Goal: Information Seeking & Learning: Learn about a topic

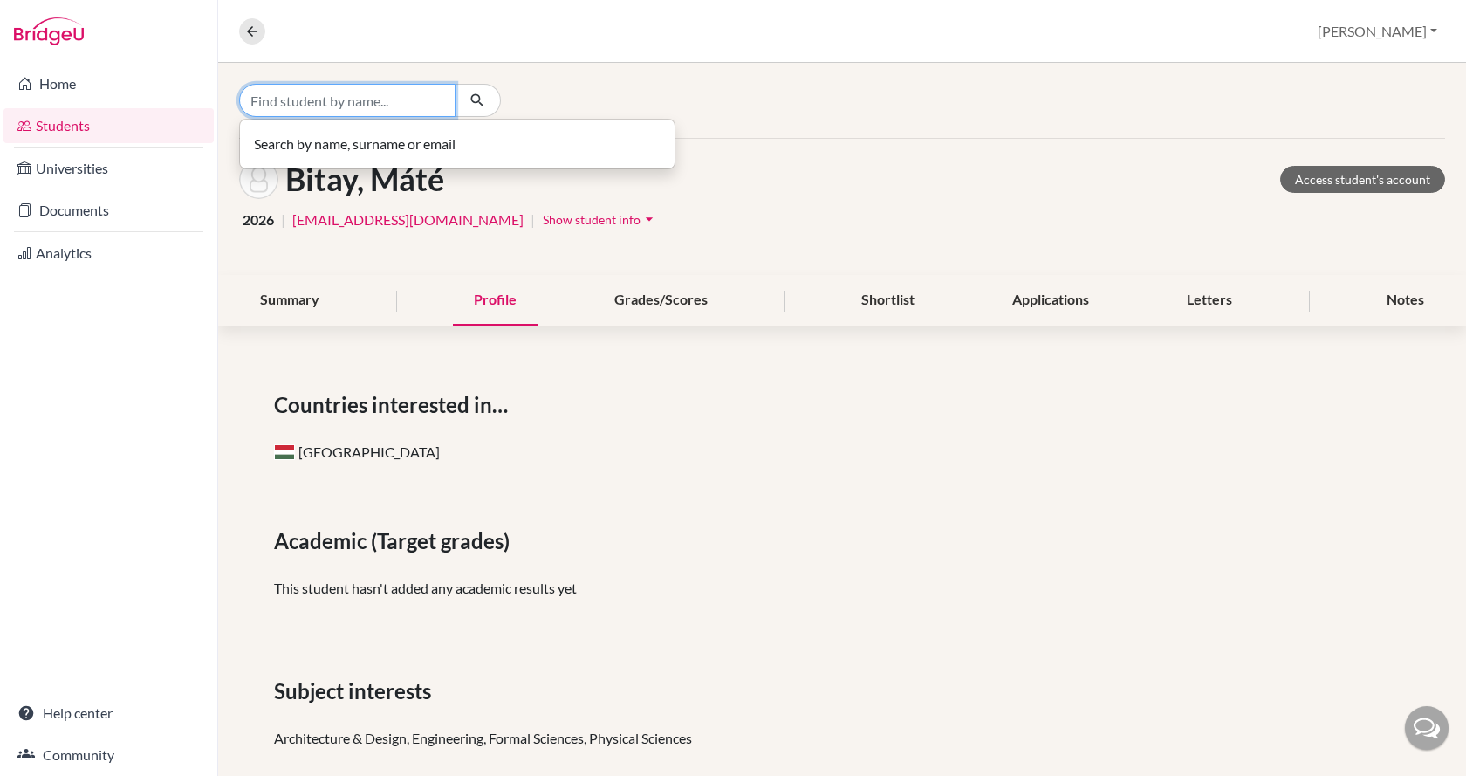
click at [374, 105] on input "Find student by name..." at bounding box center [347, 100] width 216 height 33
type input "[PERSON_NAME]"
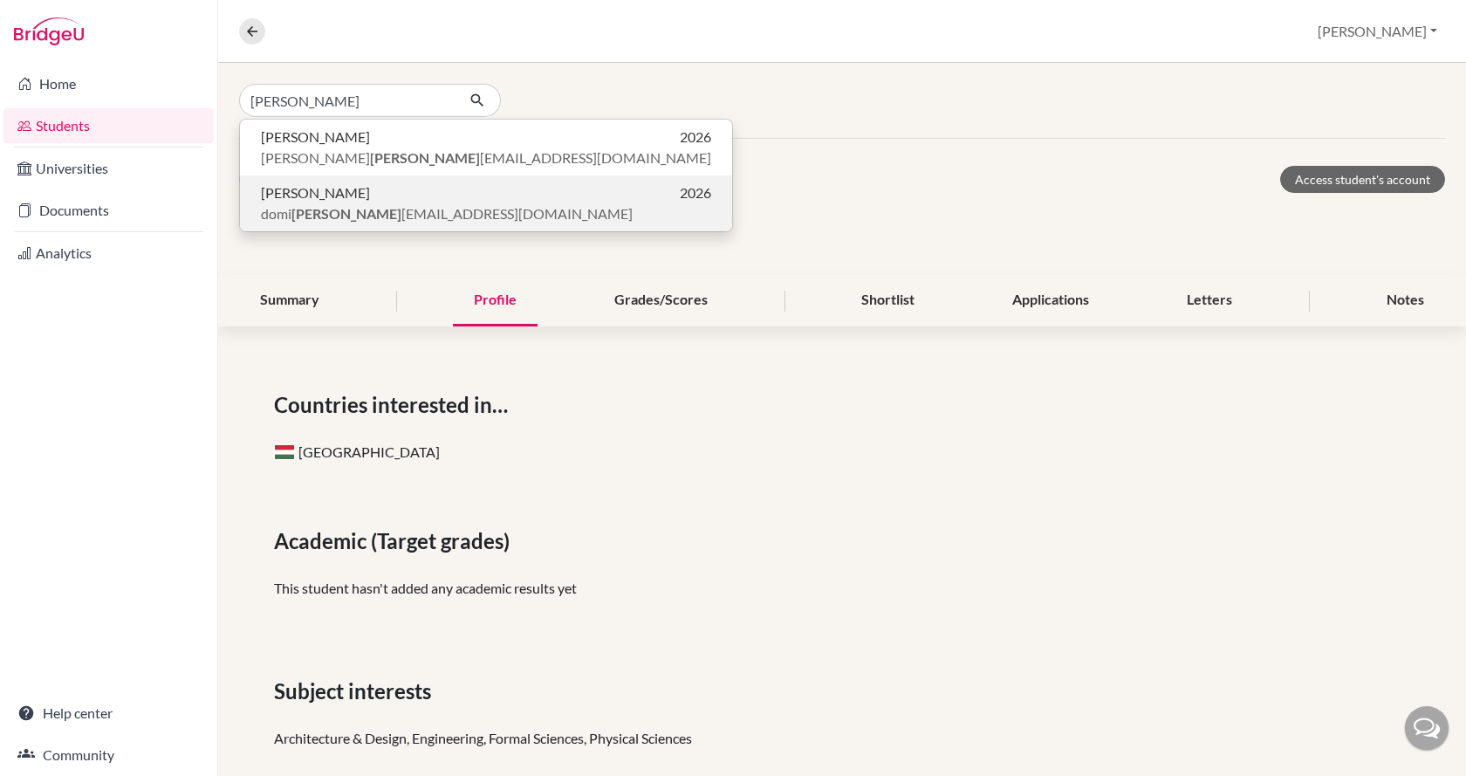
click at [383, 189] on p "[PERSON_NAME] 2026" at bounding box center [486, 192] width 450 height 21
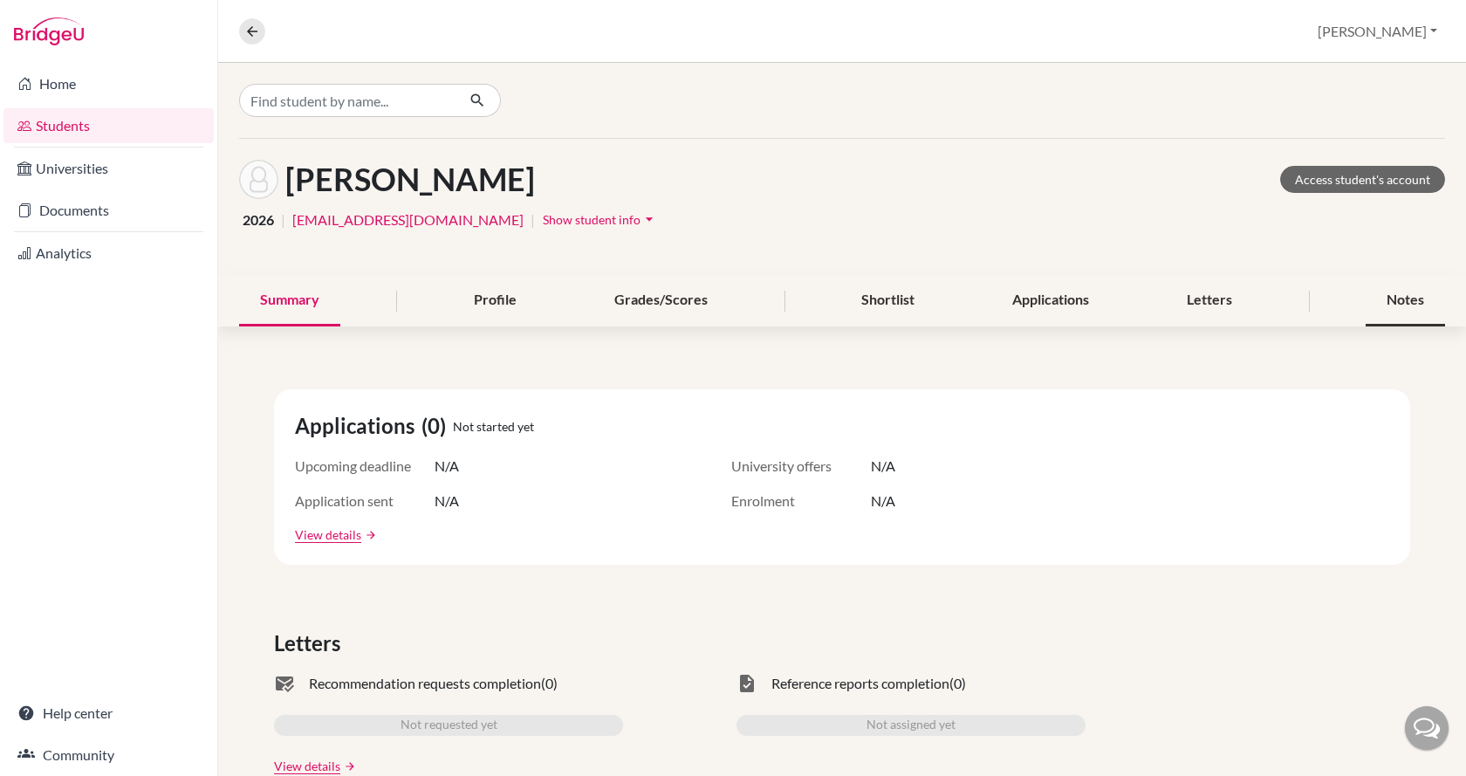
click at [1400, 307] on div "Notes" at bounding box center [1404, 300] width 79 height 51
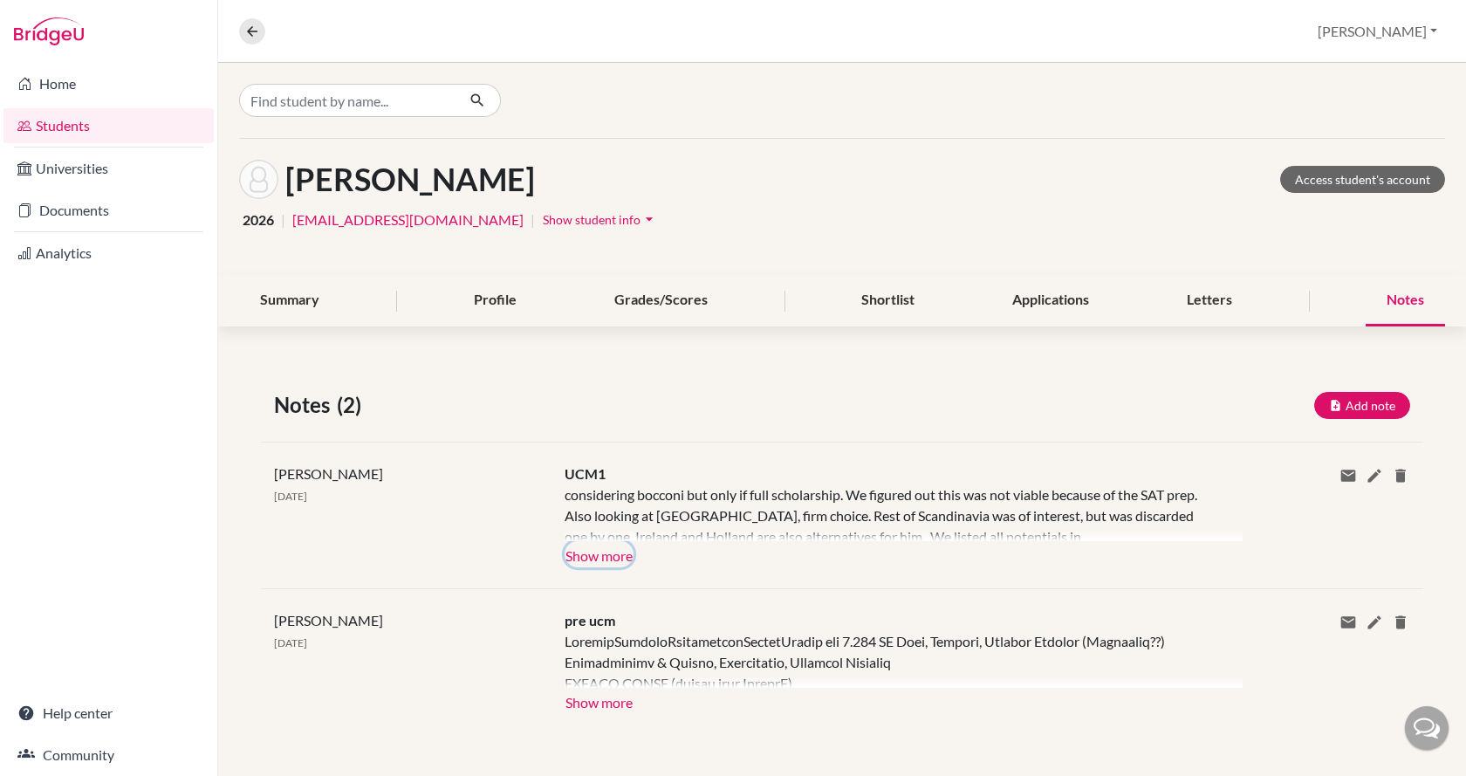
click at [591, 557] on button "Show more" at bounding box center [598, 554] width 69 height 26
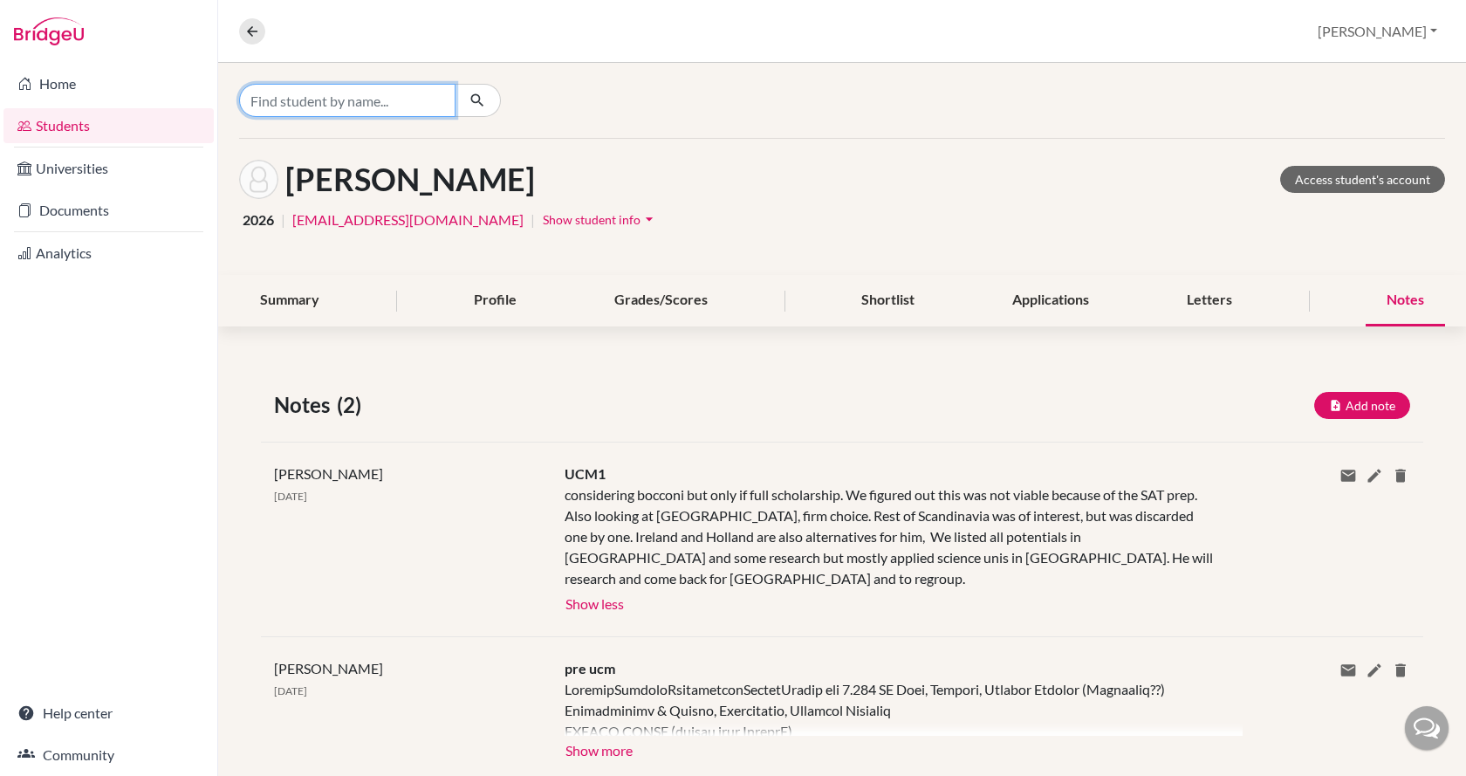
click at [279, 92] on input "Find student by name..." at bounding box center [347, 100] width 216 height 33
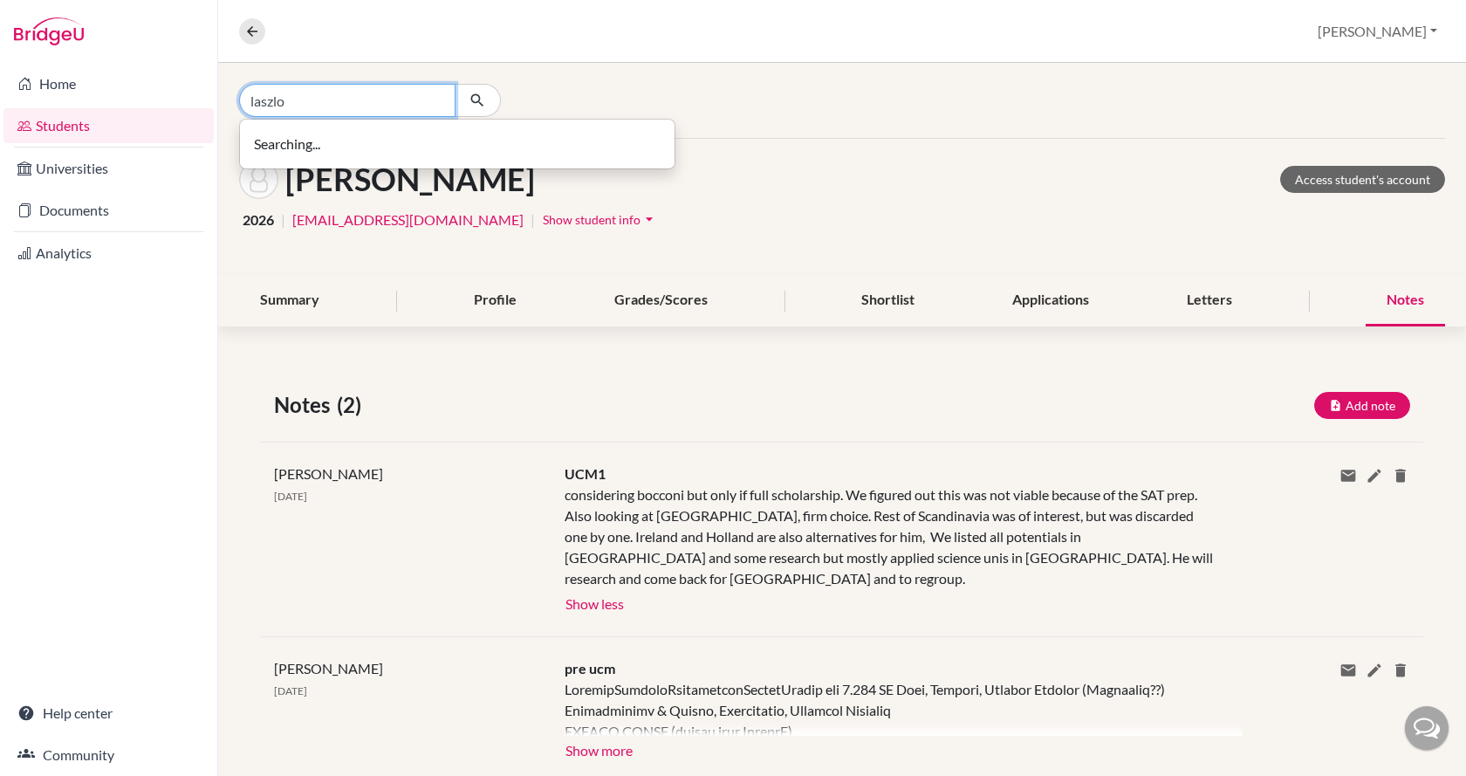
type input "laszlo"
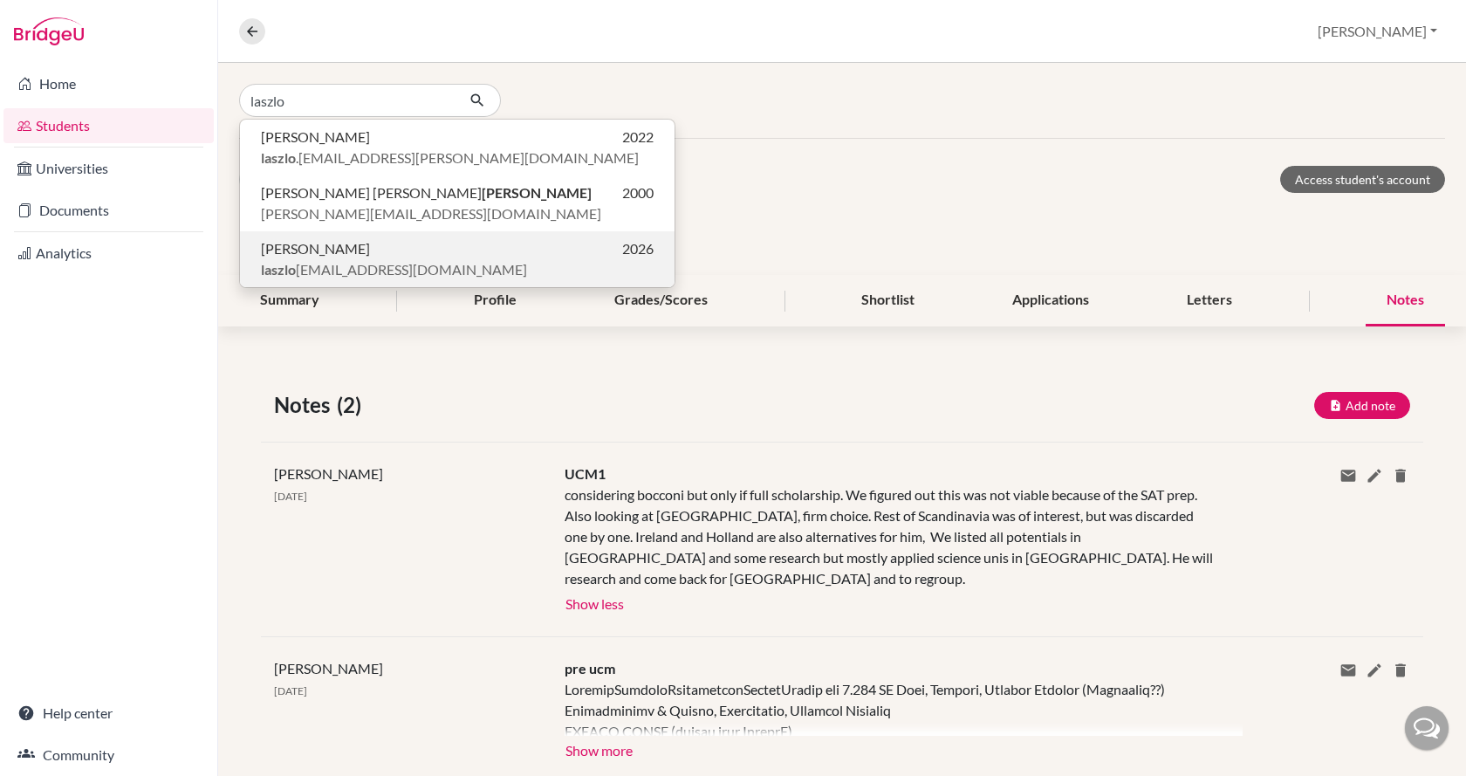
click at [413, 261] on p "laszlo [EMAIL_ADDRESS][DOMAIN_NAME]" at bounding box center [457, 269] width 393 height 21
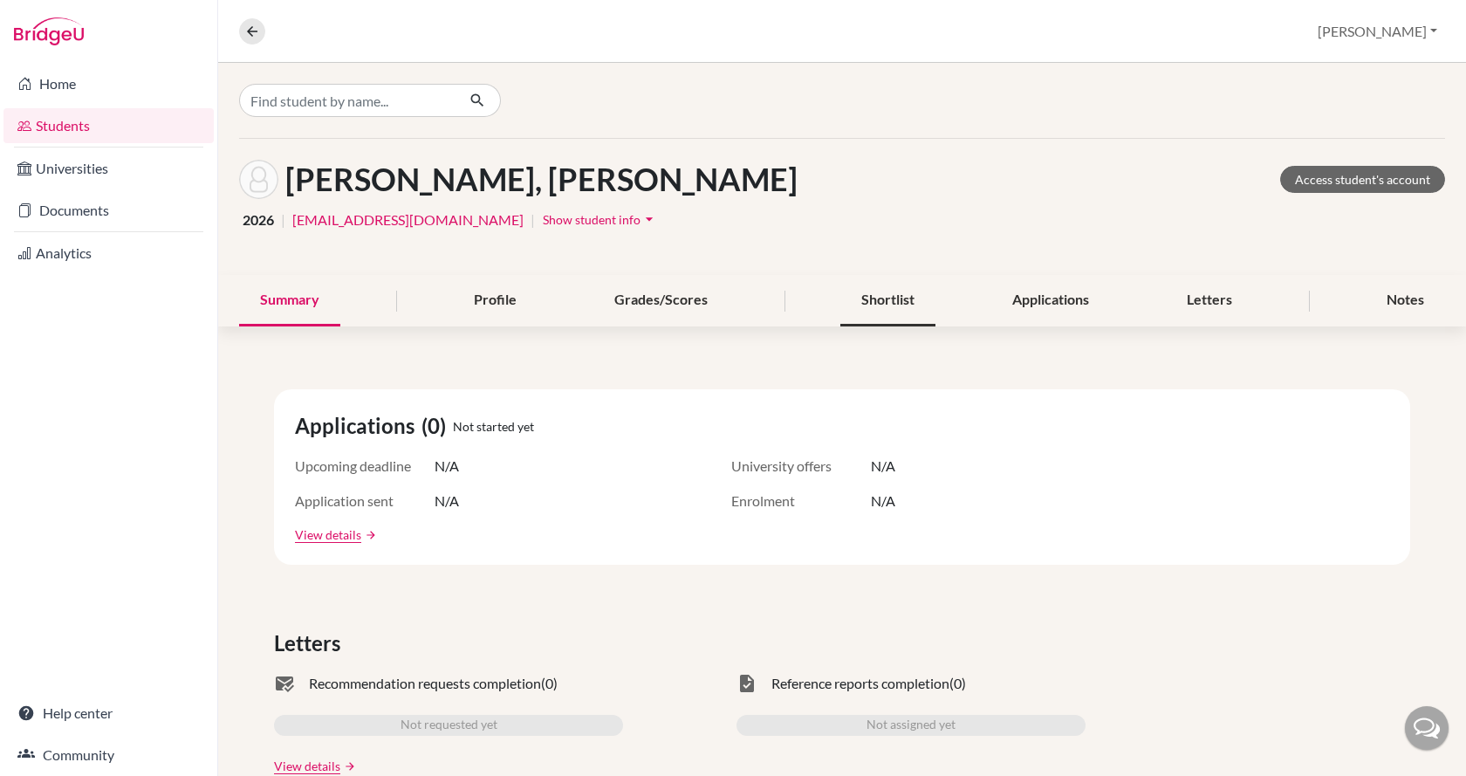
click at [890, 299] on div "Shortlist" at bounding box center [887, 300] width 95 height 51
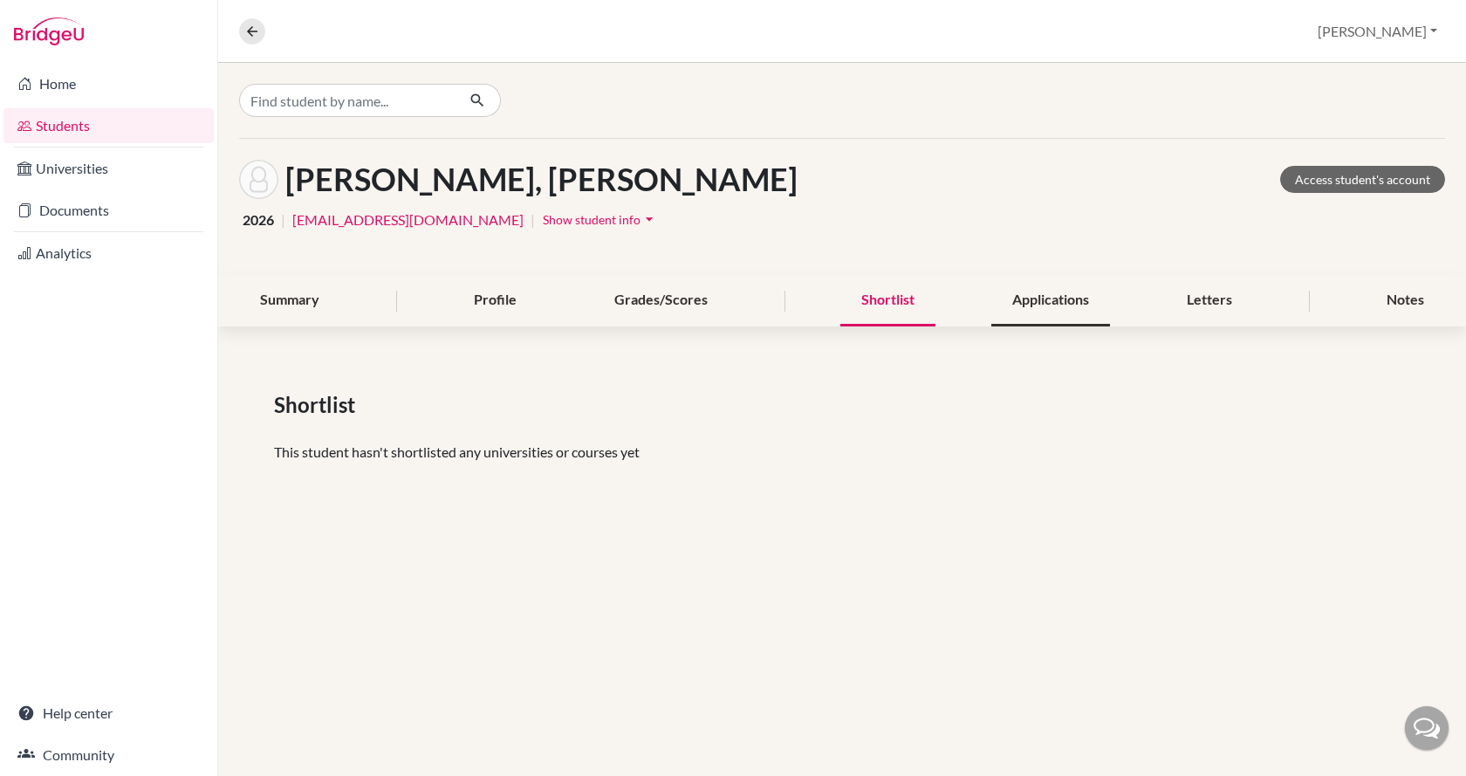
click at [1068, 302] on div "Applications" at bounding box center [1050, 300] width 119 height 51
click at [470, 302] on div "Profile" at bounding box center [495, 300] width 85 height 51
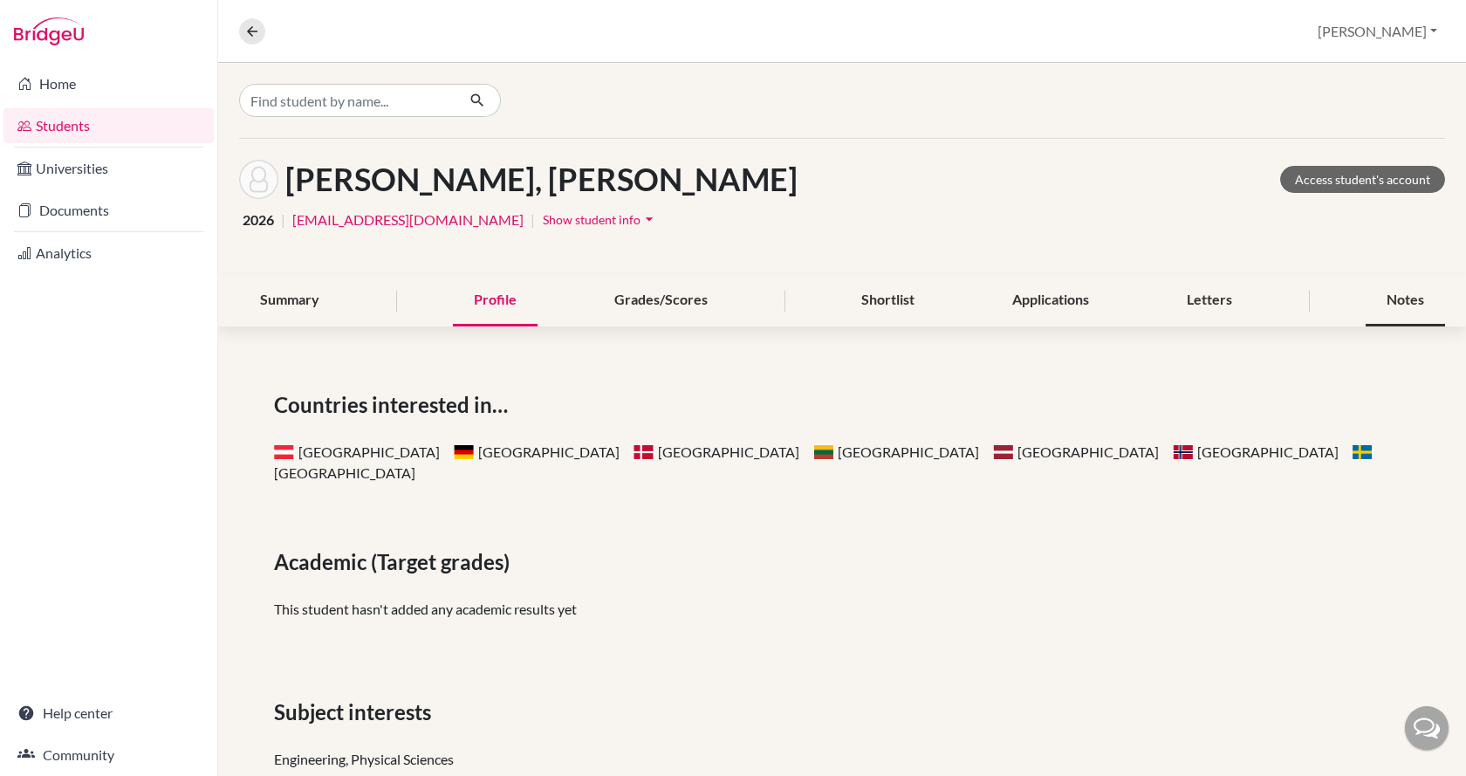
click at [1365, 302] on div "Notes" at bounding box center [1404, 300] width 79 height 51
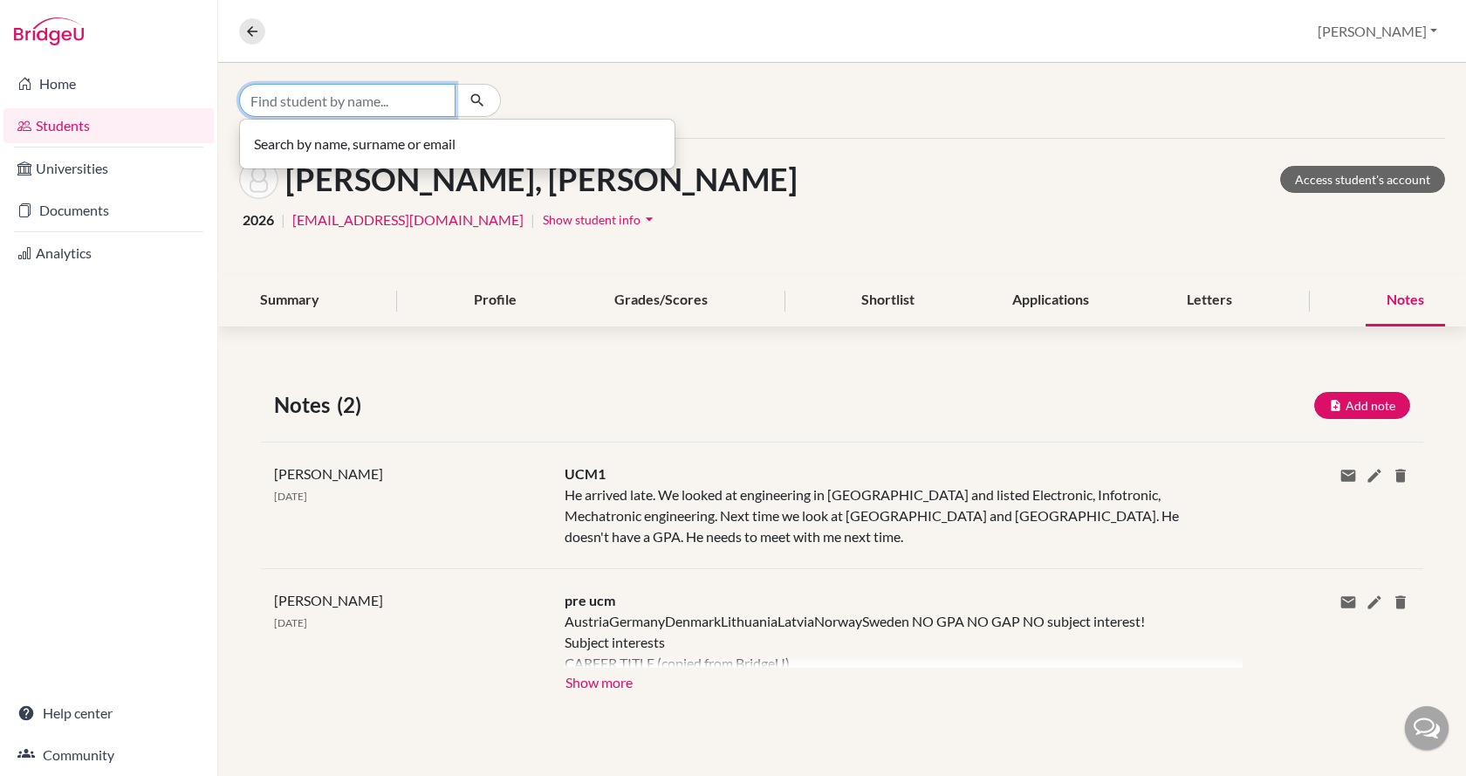
click at [300, 100] on input "Find student by name..." at bounding box center [347, 100] width 216 height 33
type input "marton"
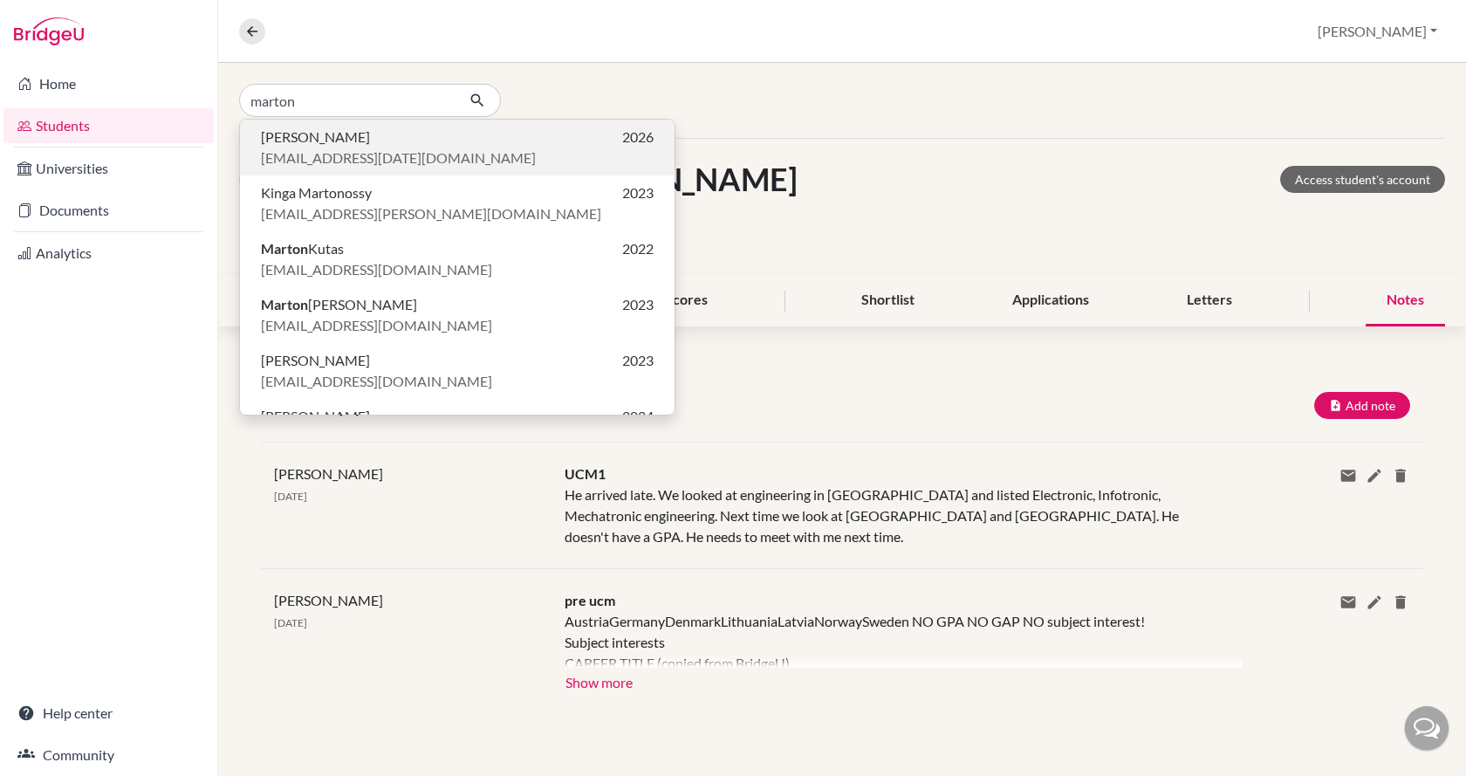
click at [314, 157] on span "[EMAIL_ADDRESS][DATE][DOMAIN_NAME]" at bounding box center [398, 157] width 275 height 21
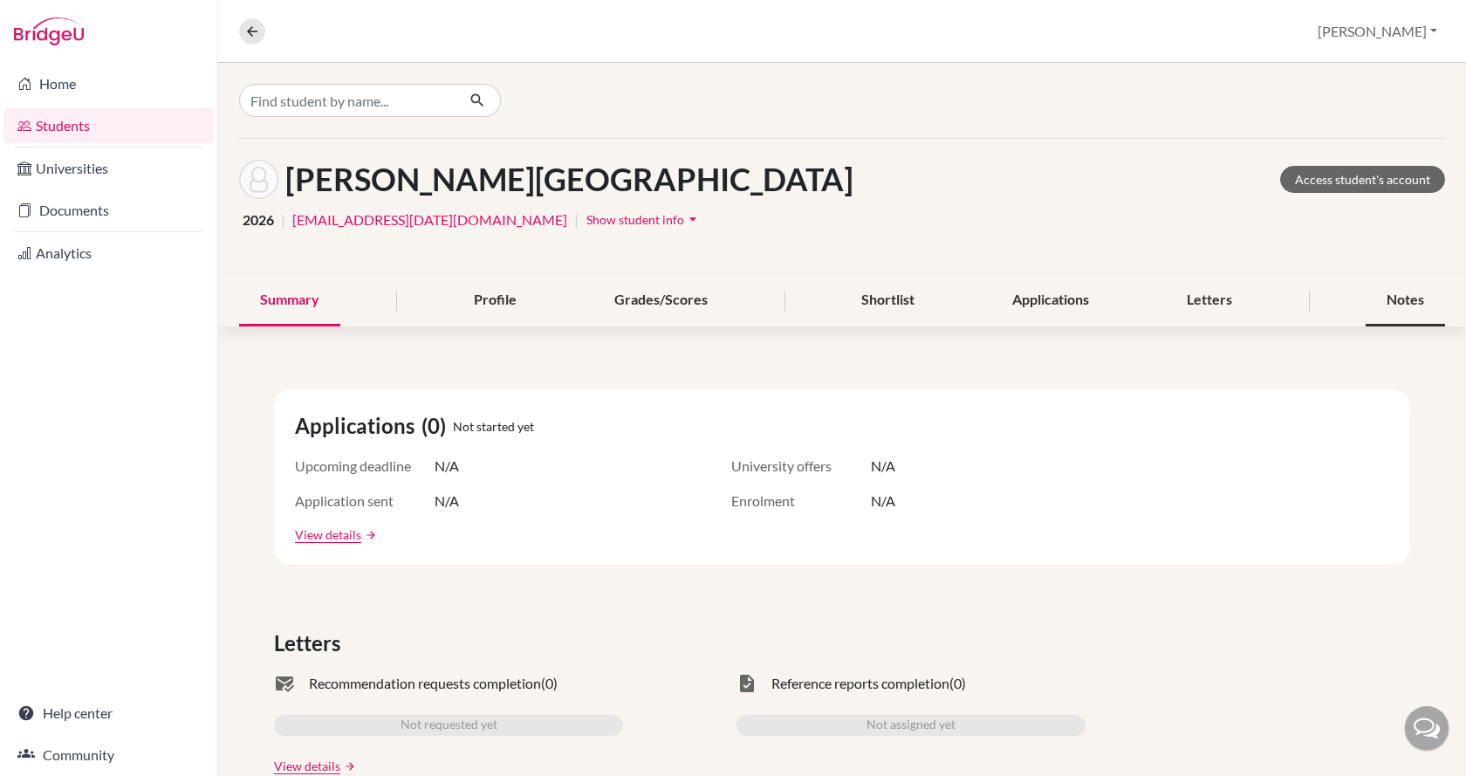
click at [1401, 299] on div "Notes" at bounding box center [1404, 300] width 79 height 51
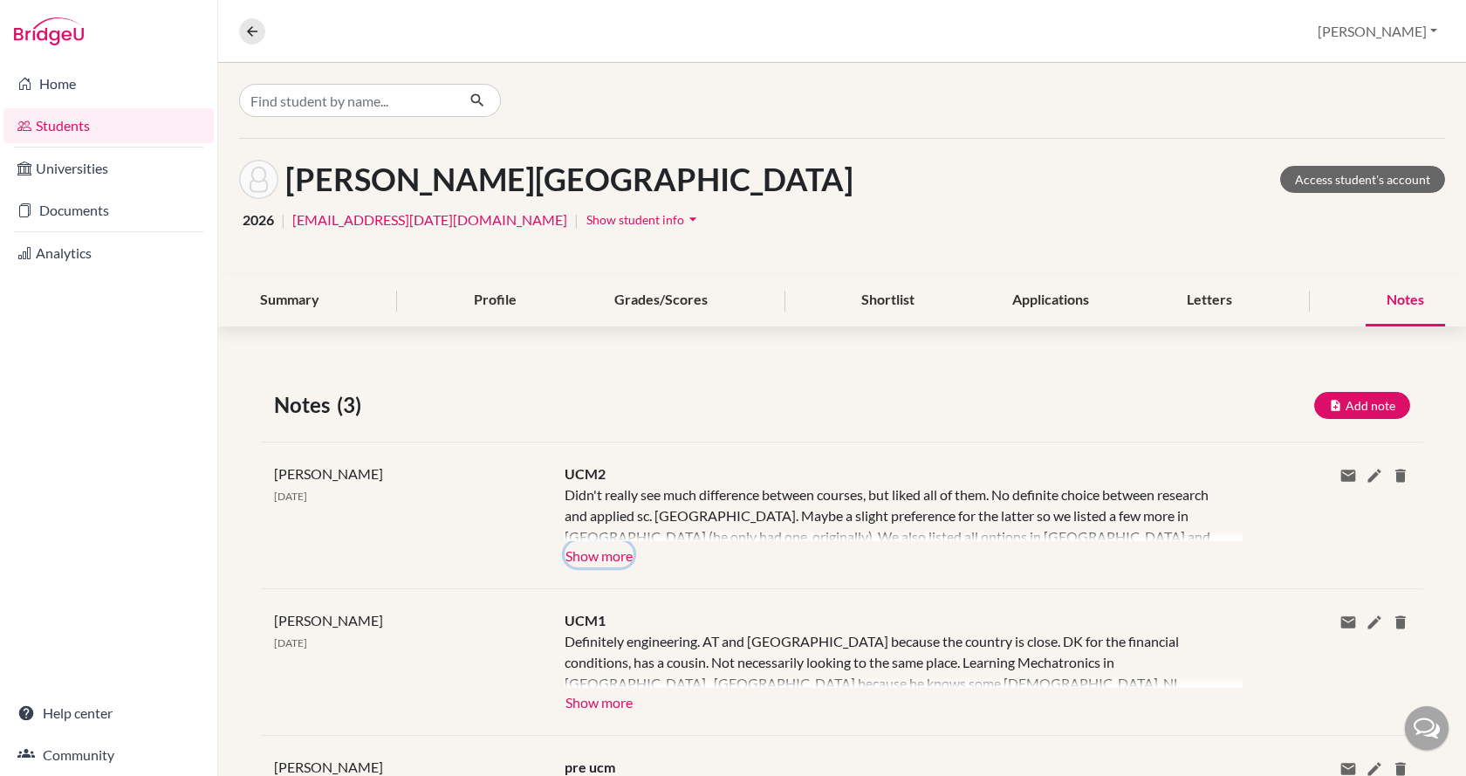
click at [594, 558] on button "Show more" at bounding box center [598, 554] width 69 height 26
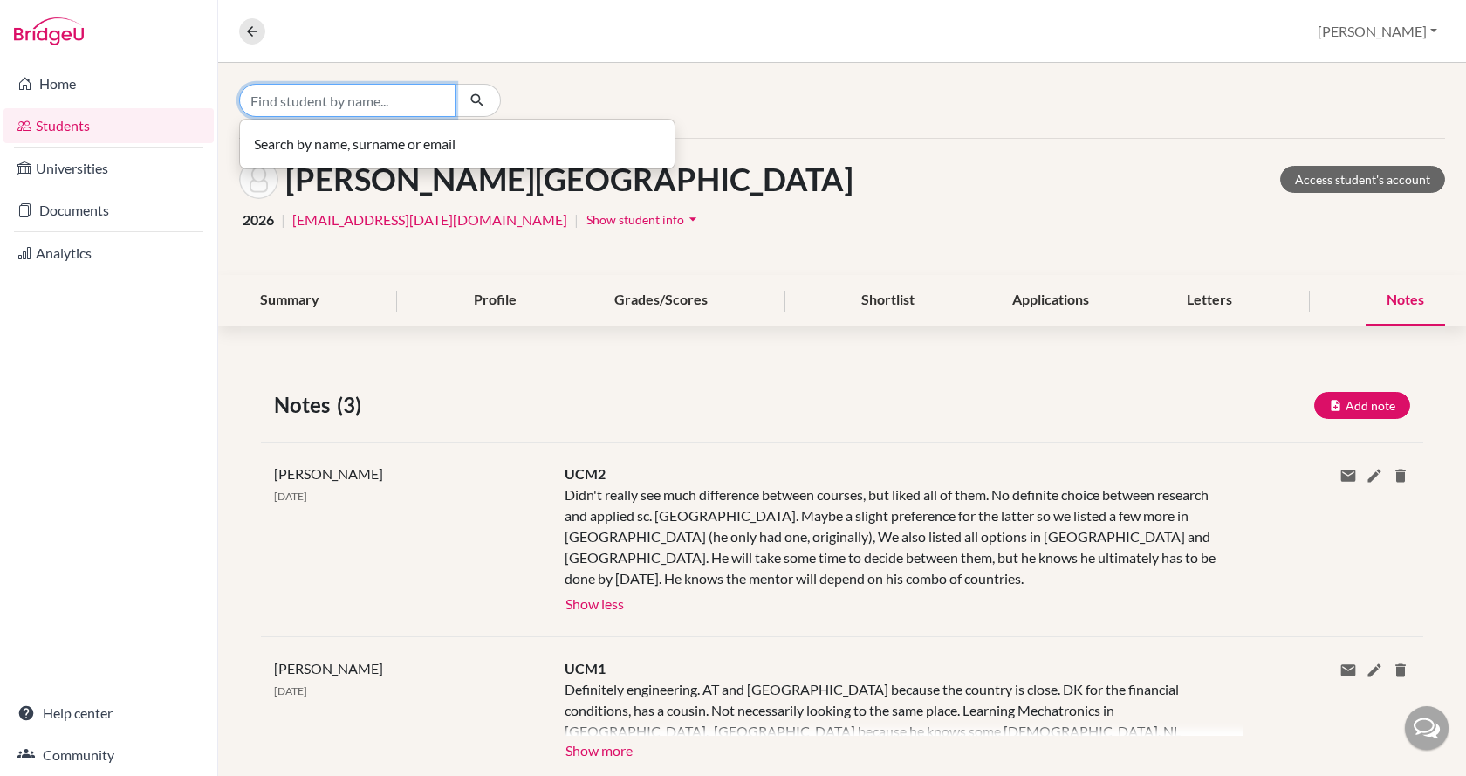
click at [361, 92] on input "Find student by name..." at bounding box center [347, 100] width 216 height 33
type input "[PERSON_NAME]"
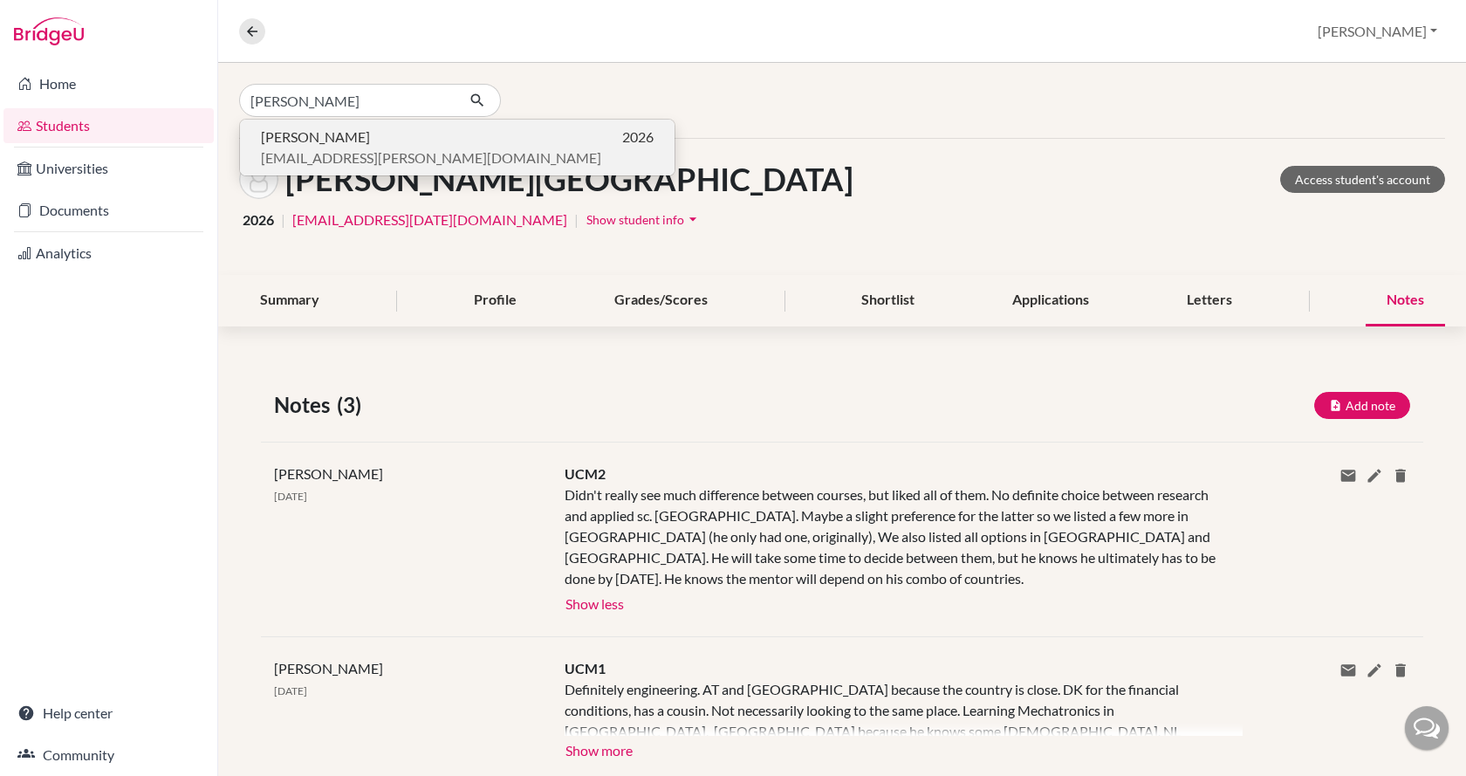
click at [338, 139] on span "[PERSON_NAME]" at bounding box center [315, 136] width 109 height 21
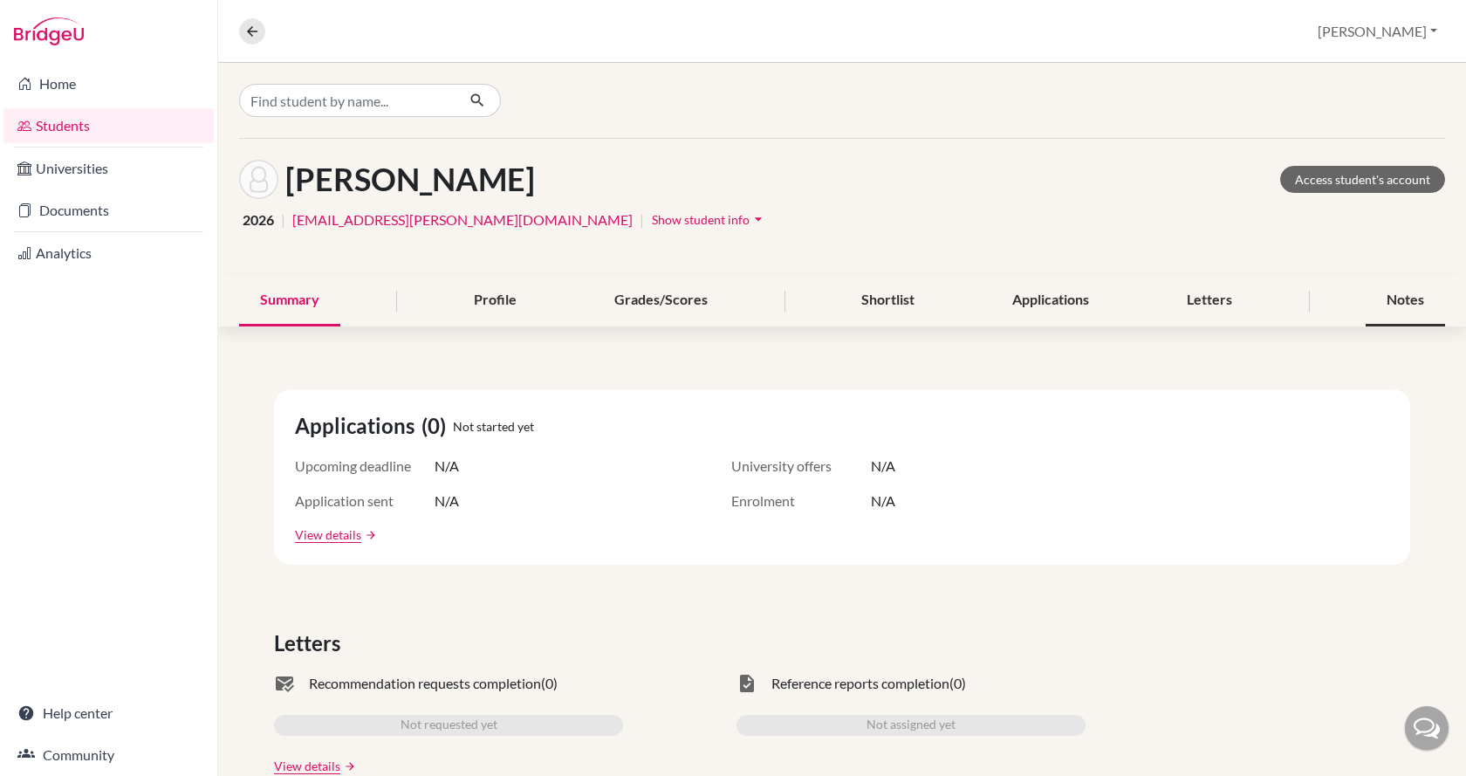
click at [1411, 291] on div "Notes" at bounding box center [1404, 300] width 79 height 51
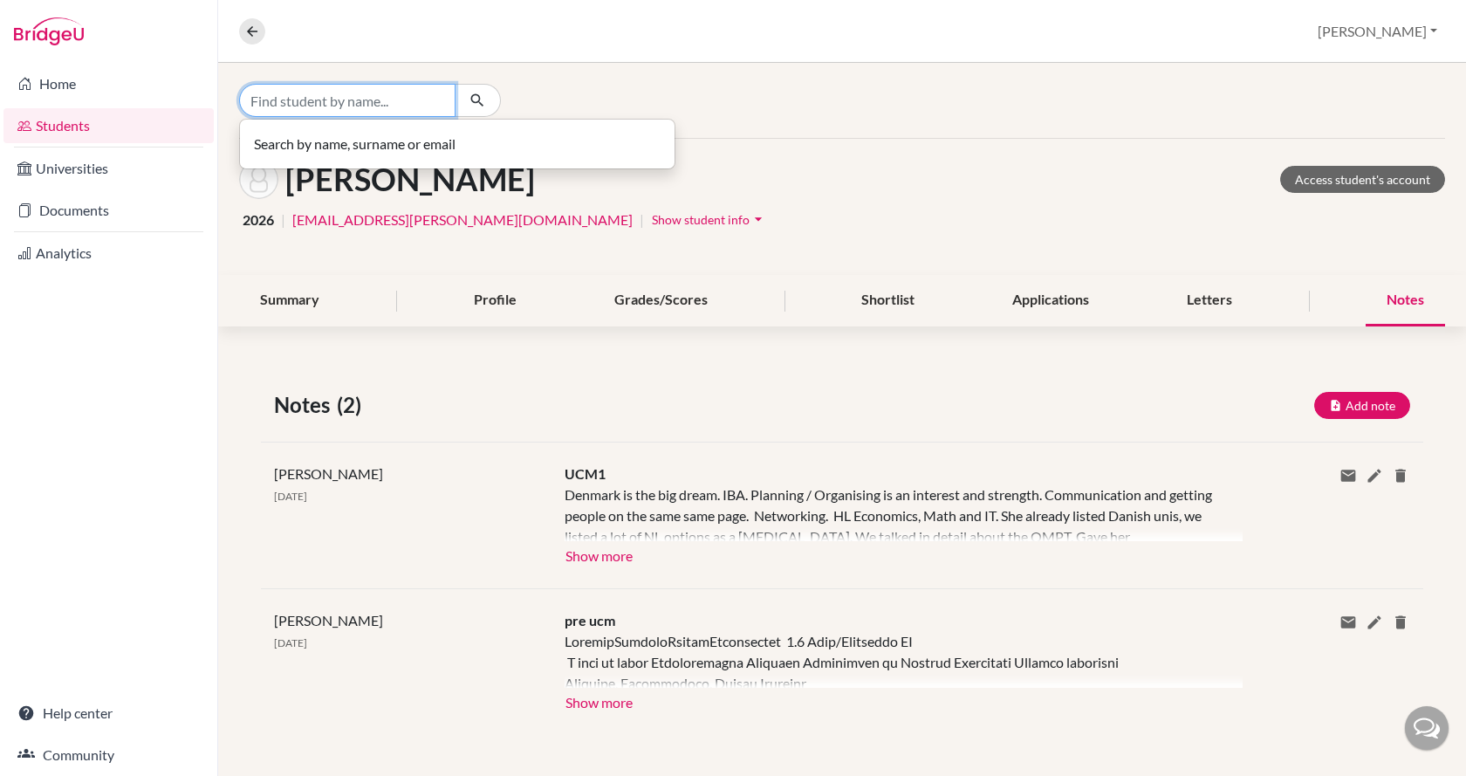
click at [379, 103] on input "Find student by name..." at bounding box center [347, 100] width 216 height 33
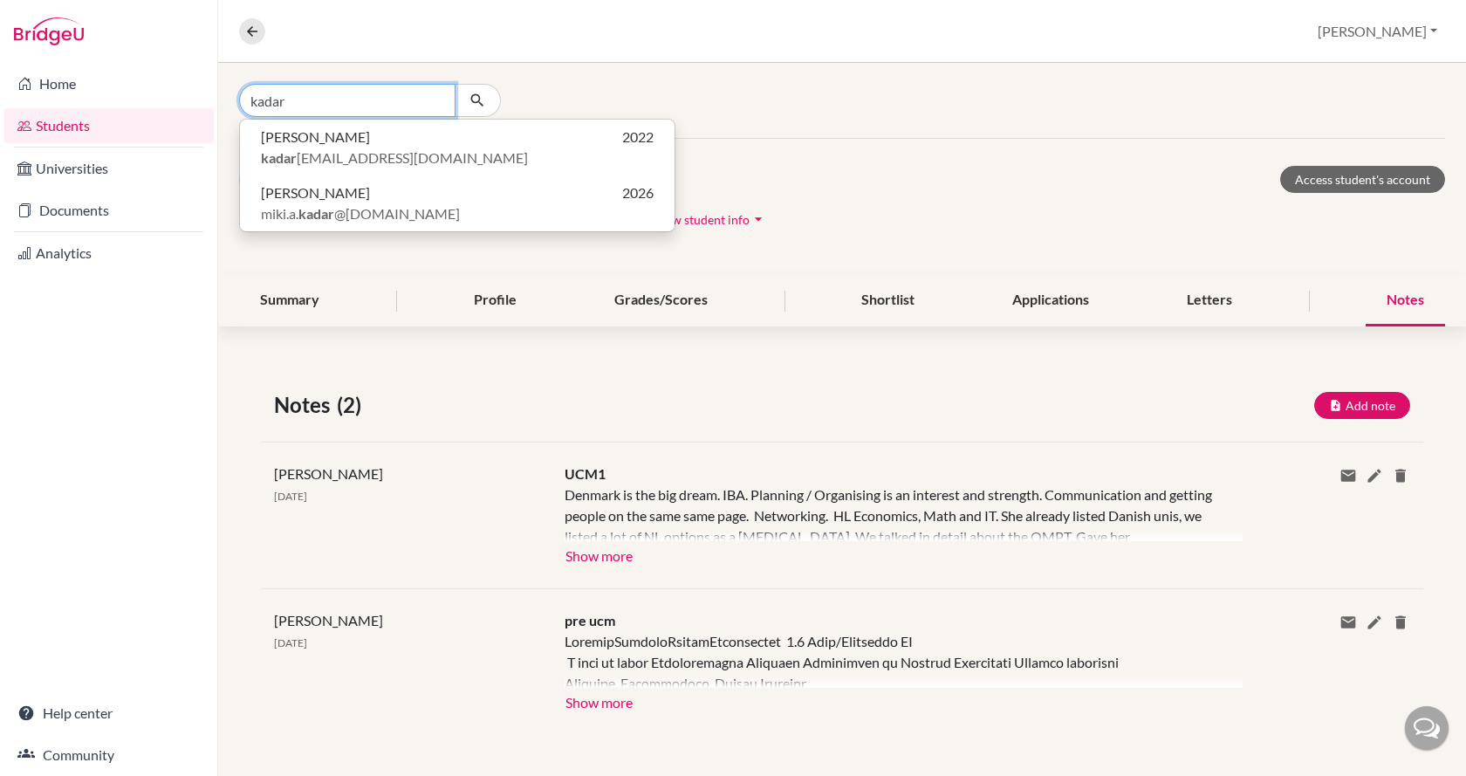
type input "kadar"
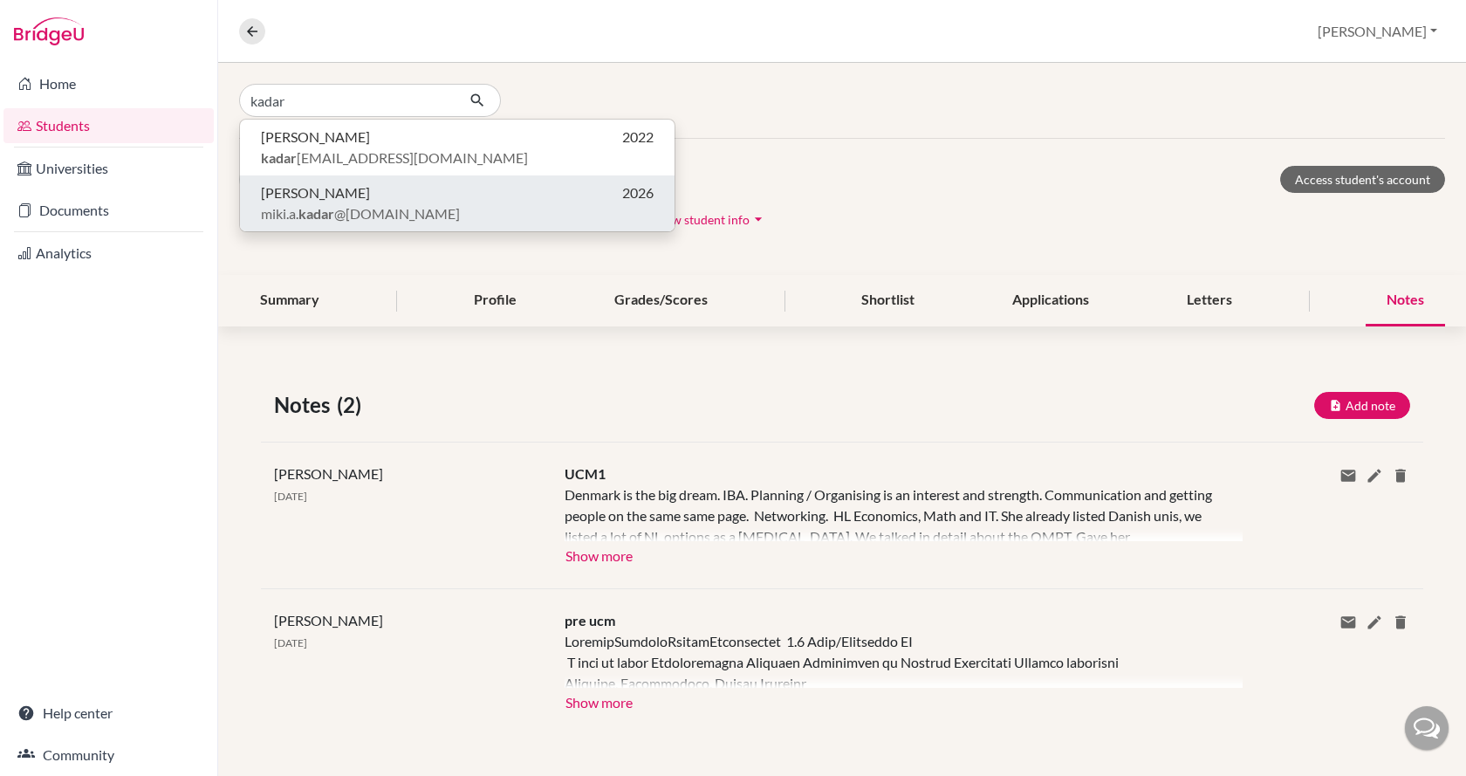
click button "[PERSON_NAME] 2026 miki.[PERSON_NAME] @[DOMAIN_NAME]" at bounding box center [457, 203] width 434 height 56
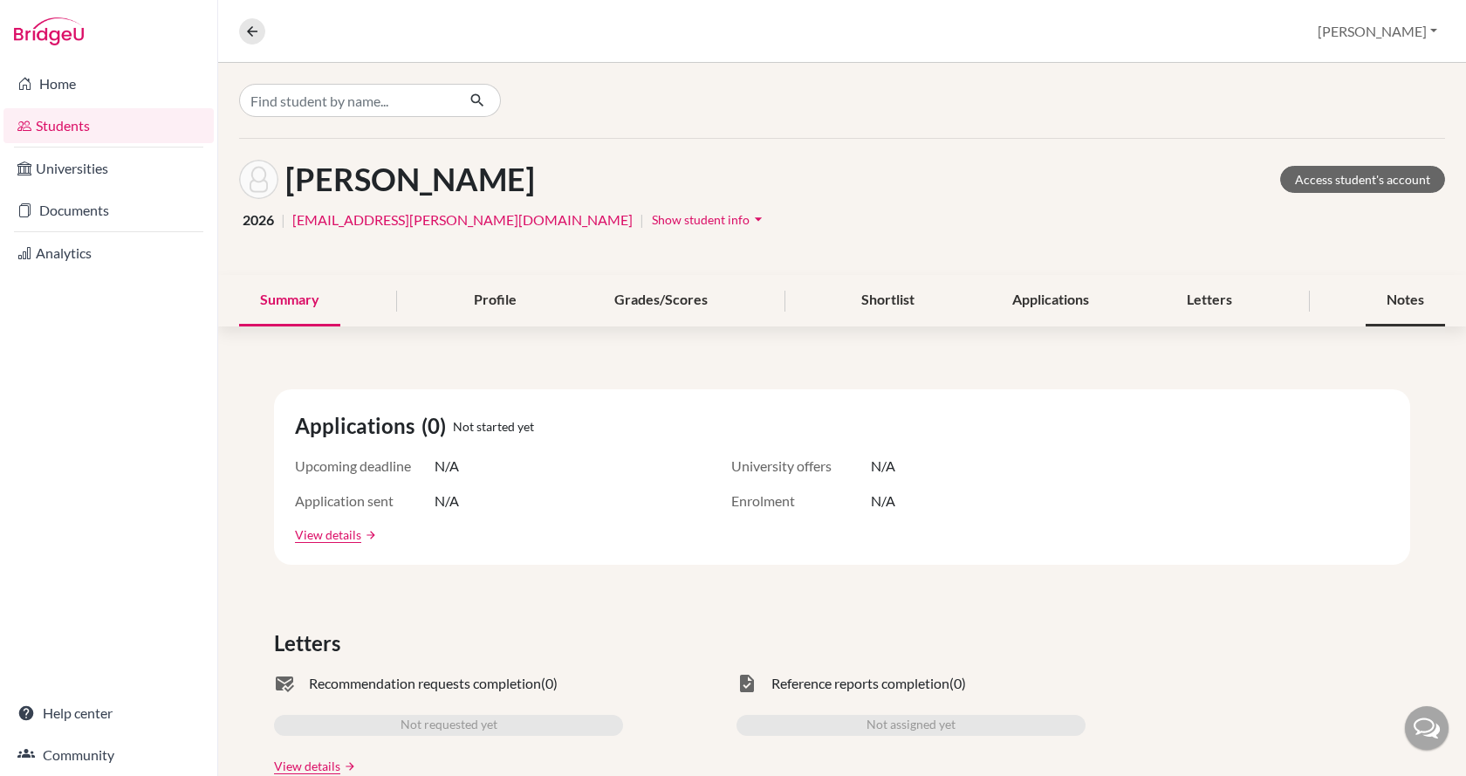
click at [1396, 297] on div "Notes" at bounding box center [1404, 300] width 79 height 51
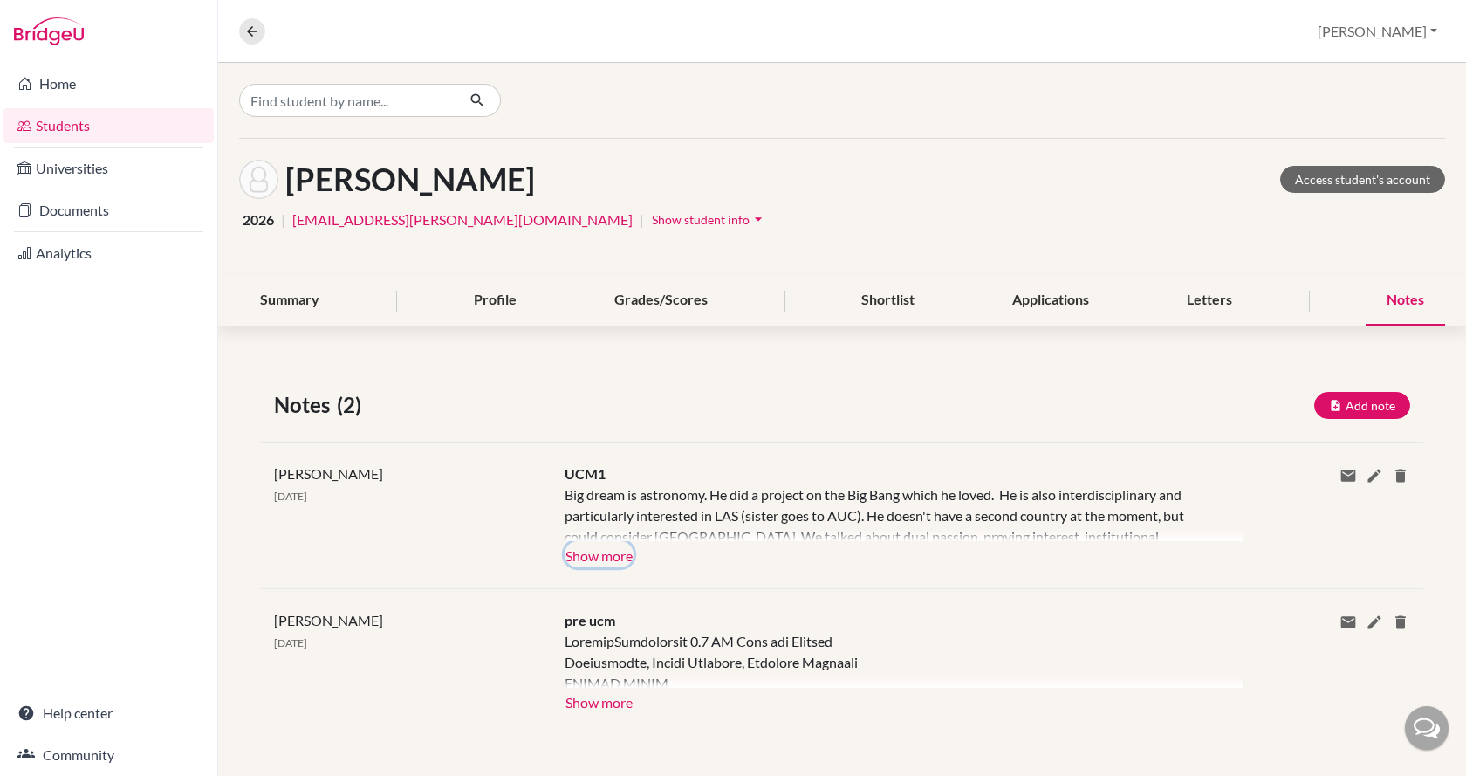
click at [623, 555] on button "Show more" at bounding box center [598, 554] width 69 height 26
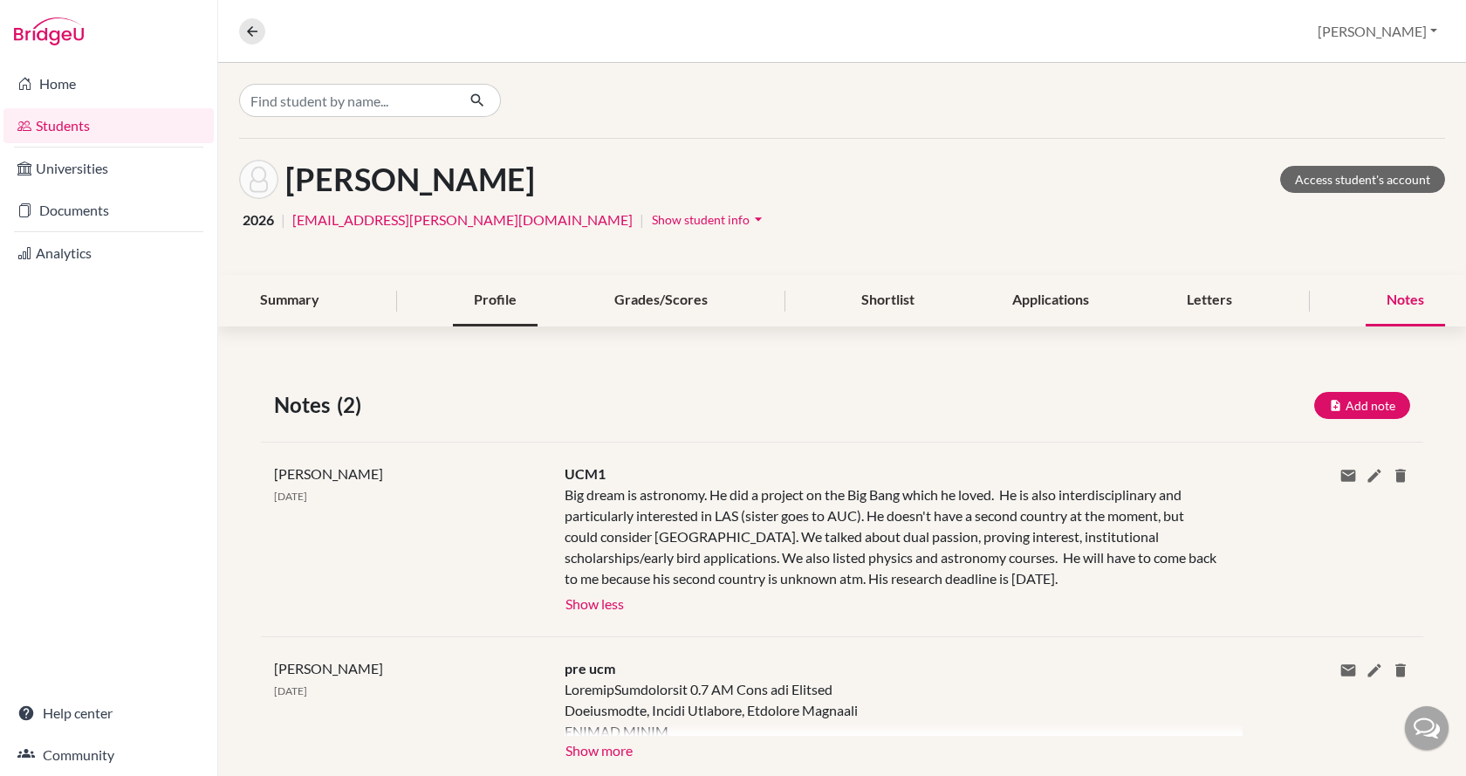
click at [483, 312] on div "Profile" at bounding box center [495, 300] width 85 height 51
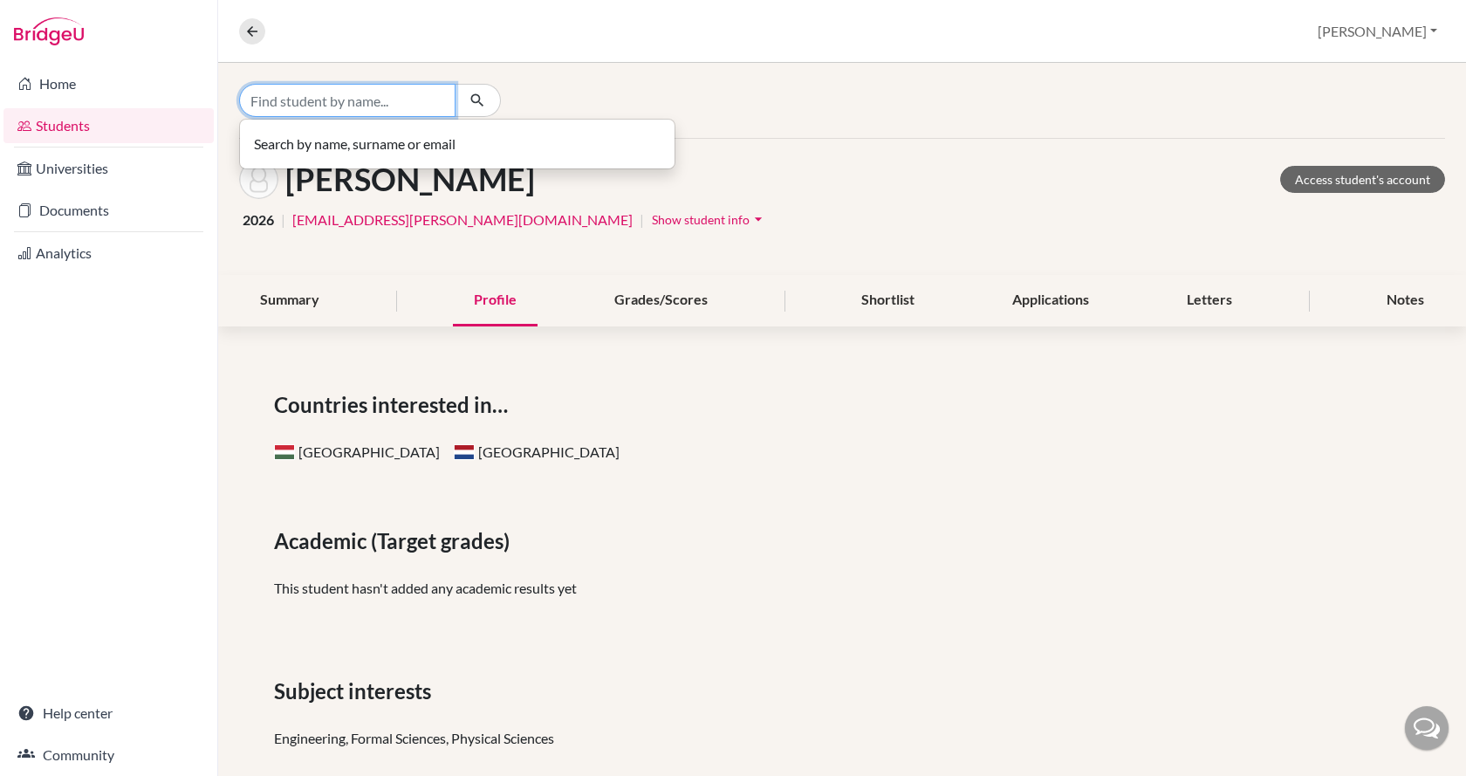
click at [365, 97] on input "Find student by name..." at bounding box center [347, 100] width 216 height 33
type input "galacz"
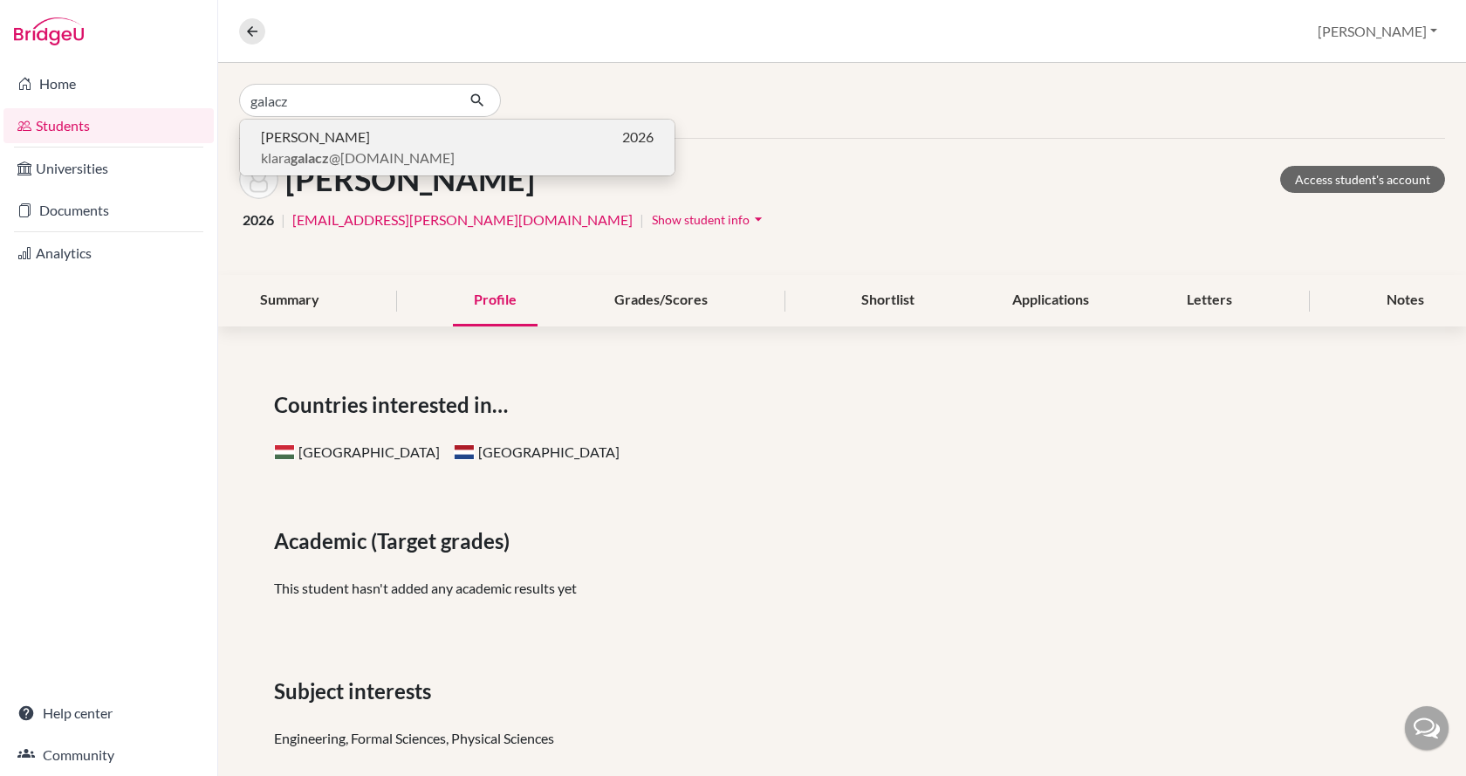
click at [391, 134] on p "[PERSON_NAME] 2026" at bounding box center [457, 136] width 393 height 21
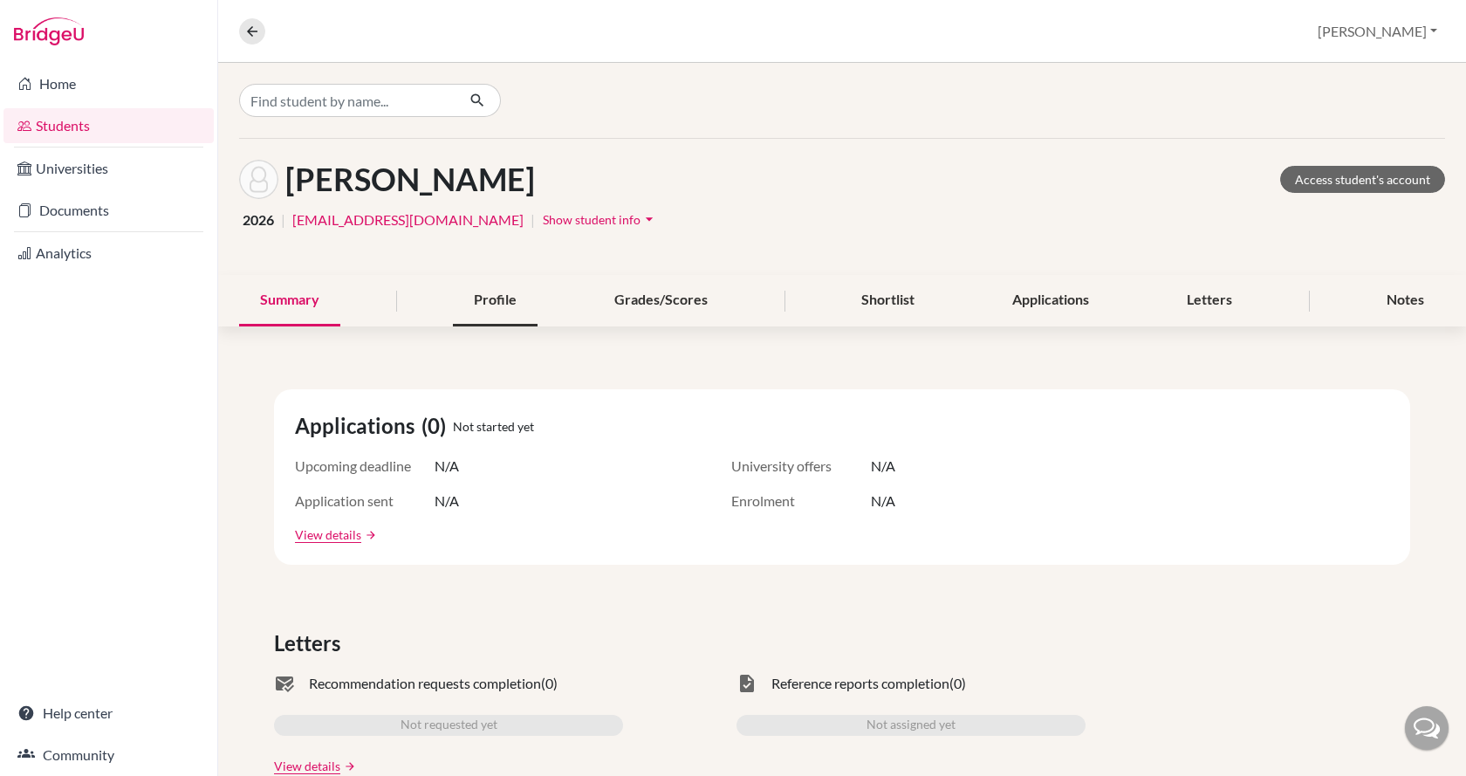
click at [482, 297] on div "Profile" at bounding box center [495, 300] width 85 height 51
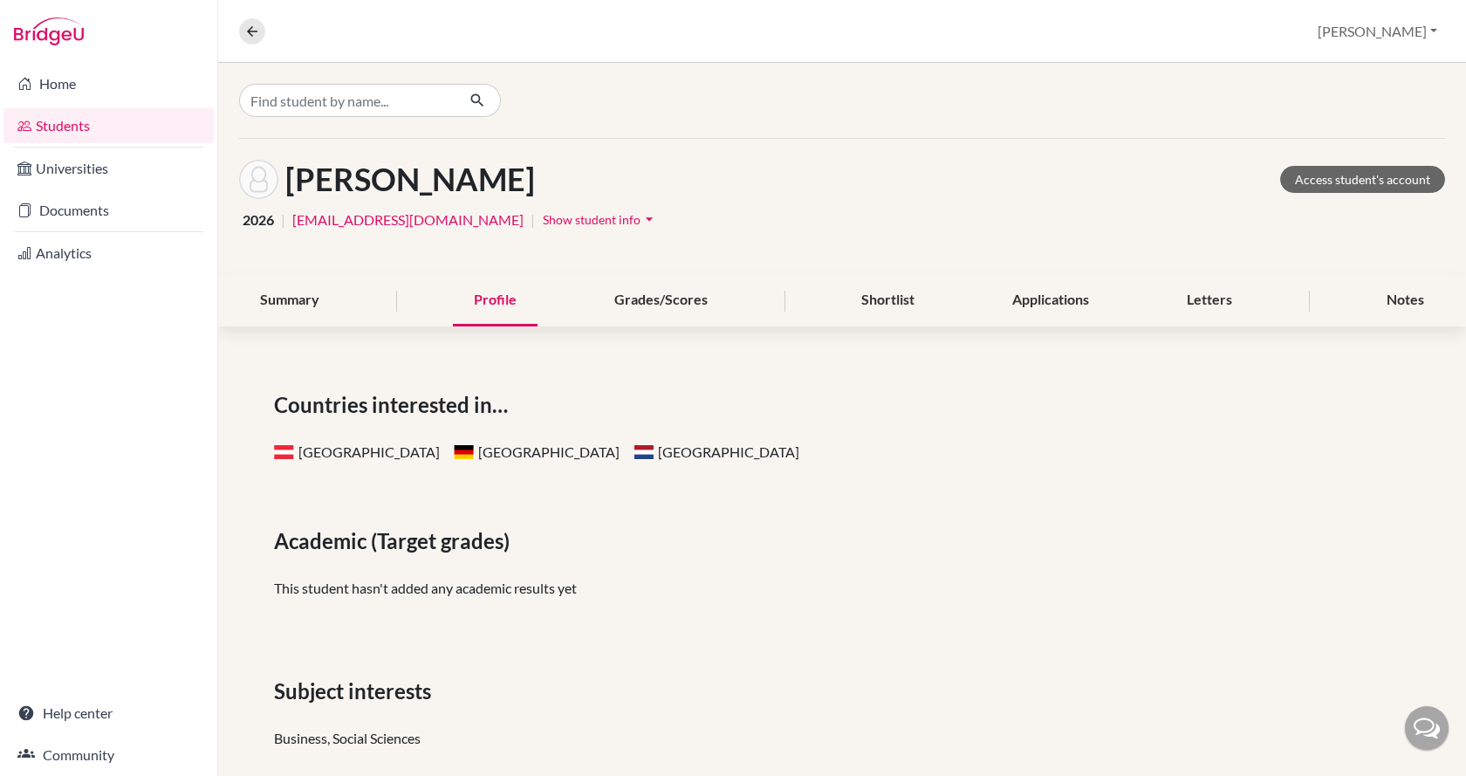
click at [646, 441] on div "[GEOGRAPHIC_DATA] [GEOGRAPHIC_DATA] [GEOGRAPHIC_DATA]" at bounding box center [842, 451] width 1136 height 21
click at [1411, 299] on div "Notes" at bounding box center [1404, 300] width 79 height 51
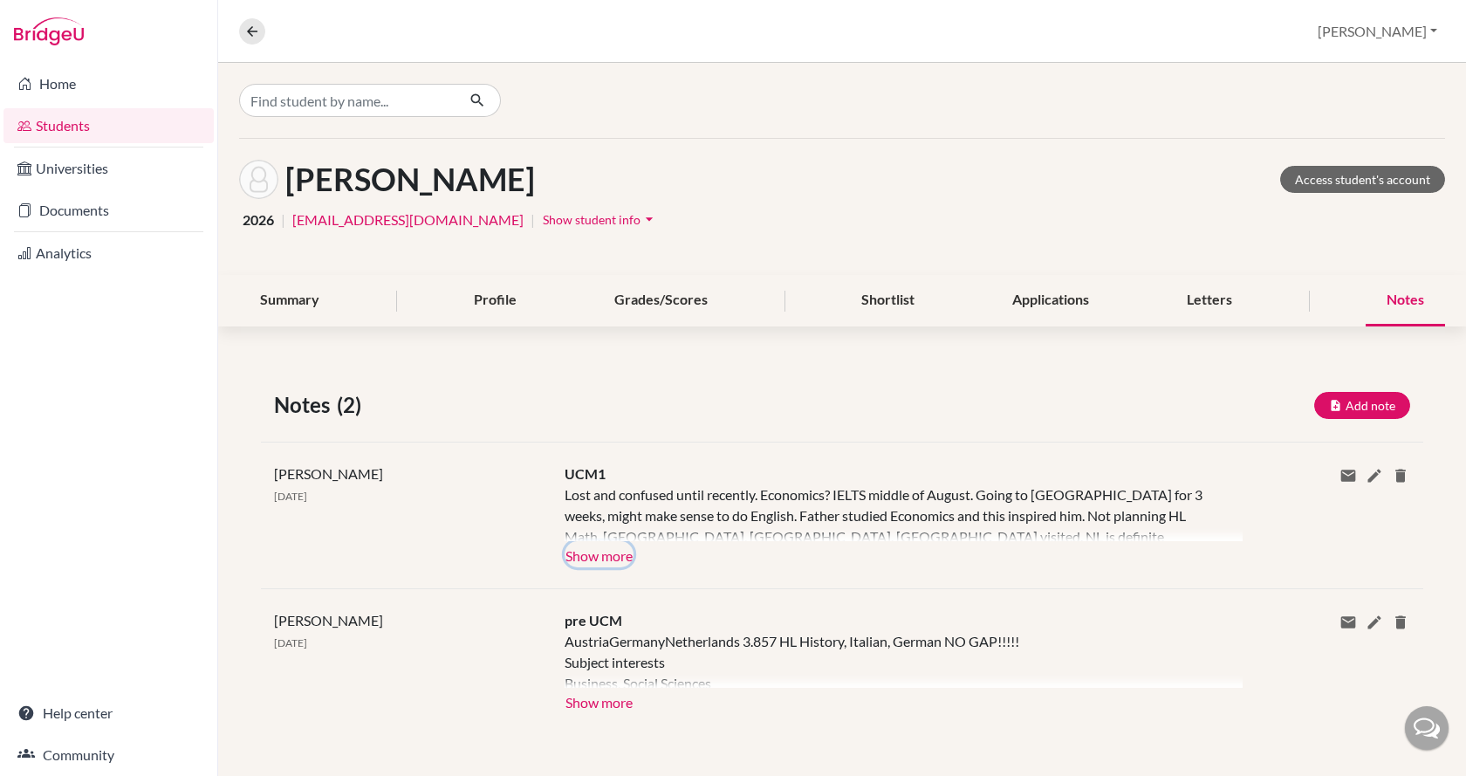
click at [580, 550] on button "Show more" at bounding box center [598, 554] width 69 height 26
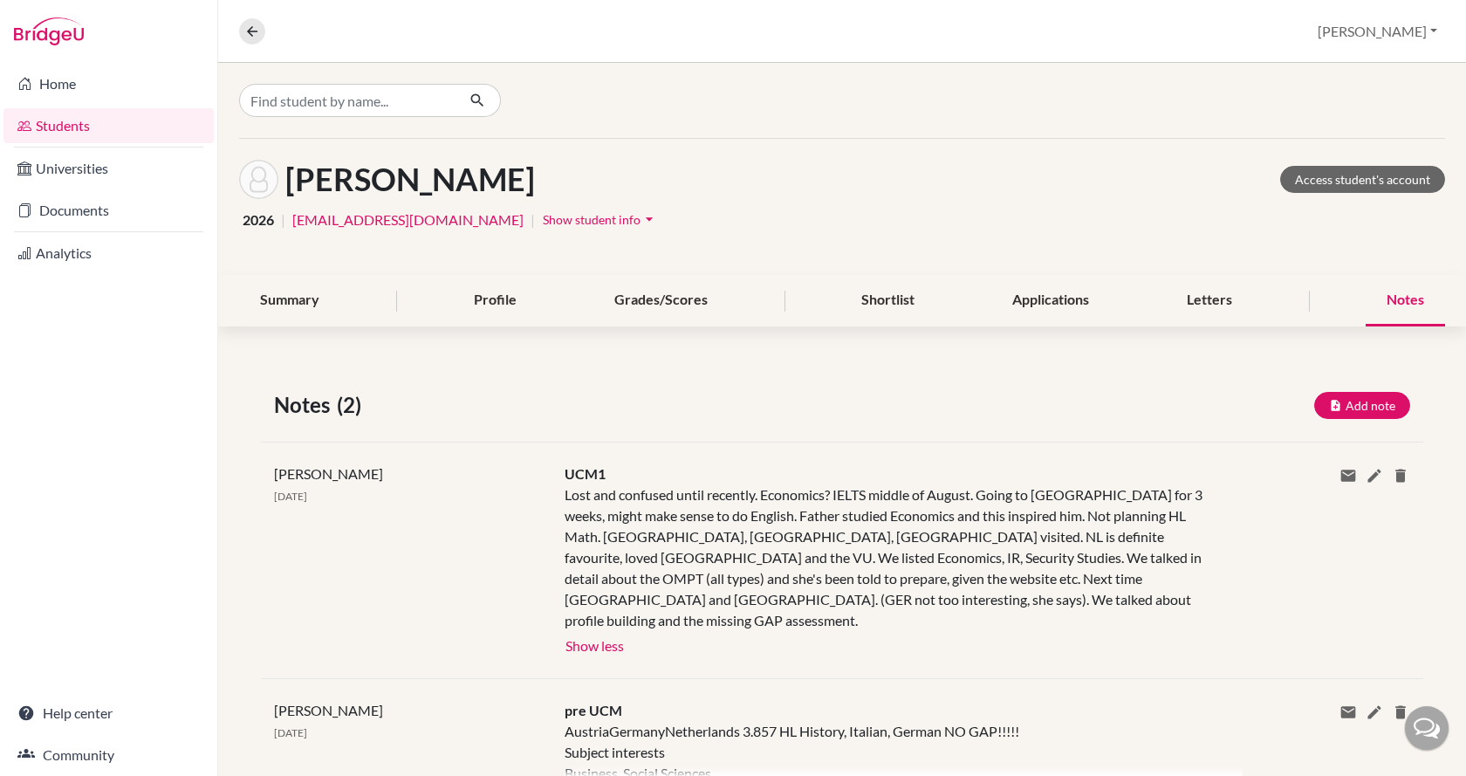
click at [359, 74] on div at bounding box center [841, 100] width 1247 height 75
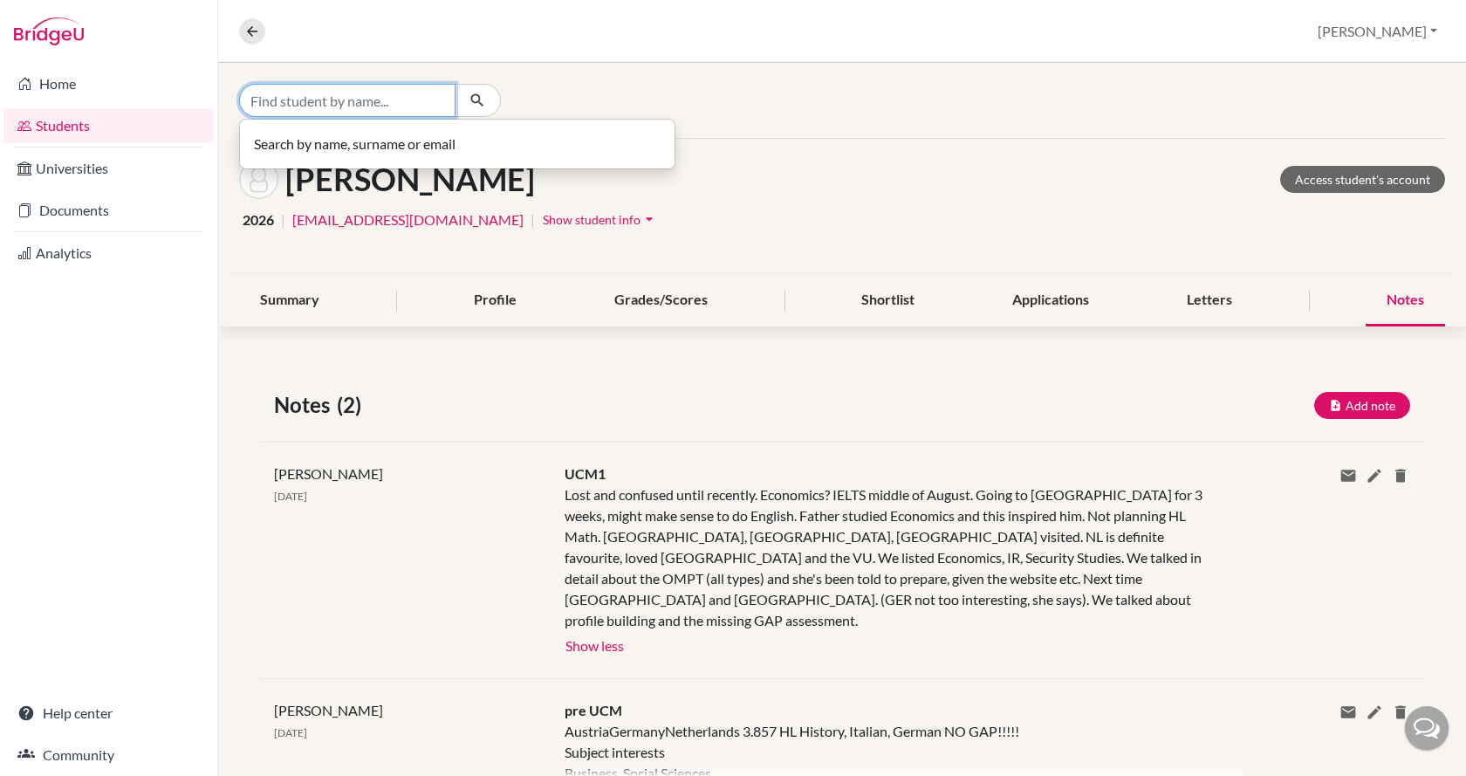
click at [355, 97] on input "Find student by name..." at bounding box center [347, 100] width 216 height 33
type input "[PERSON_NAME]"
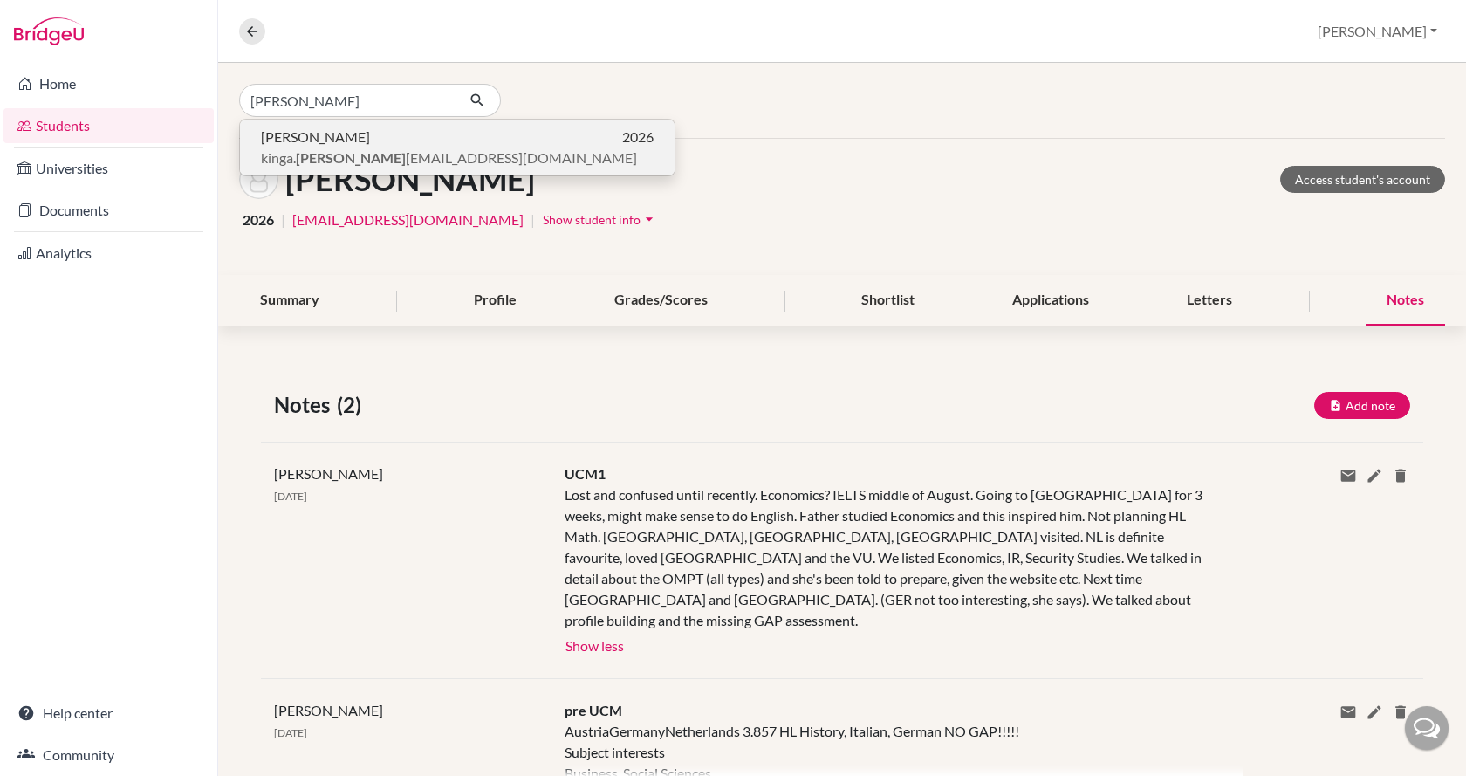
click at [355, 137] on p "[PERSON_NAME] 2026" at bounding box center [457, 136] width 393 height 21
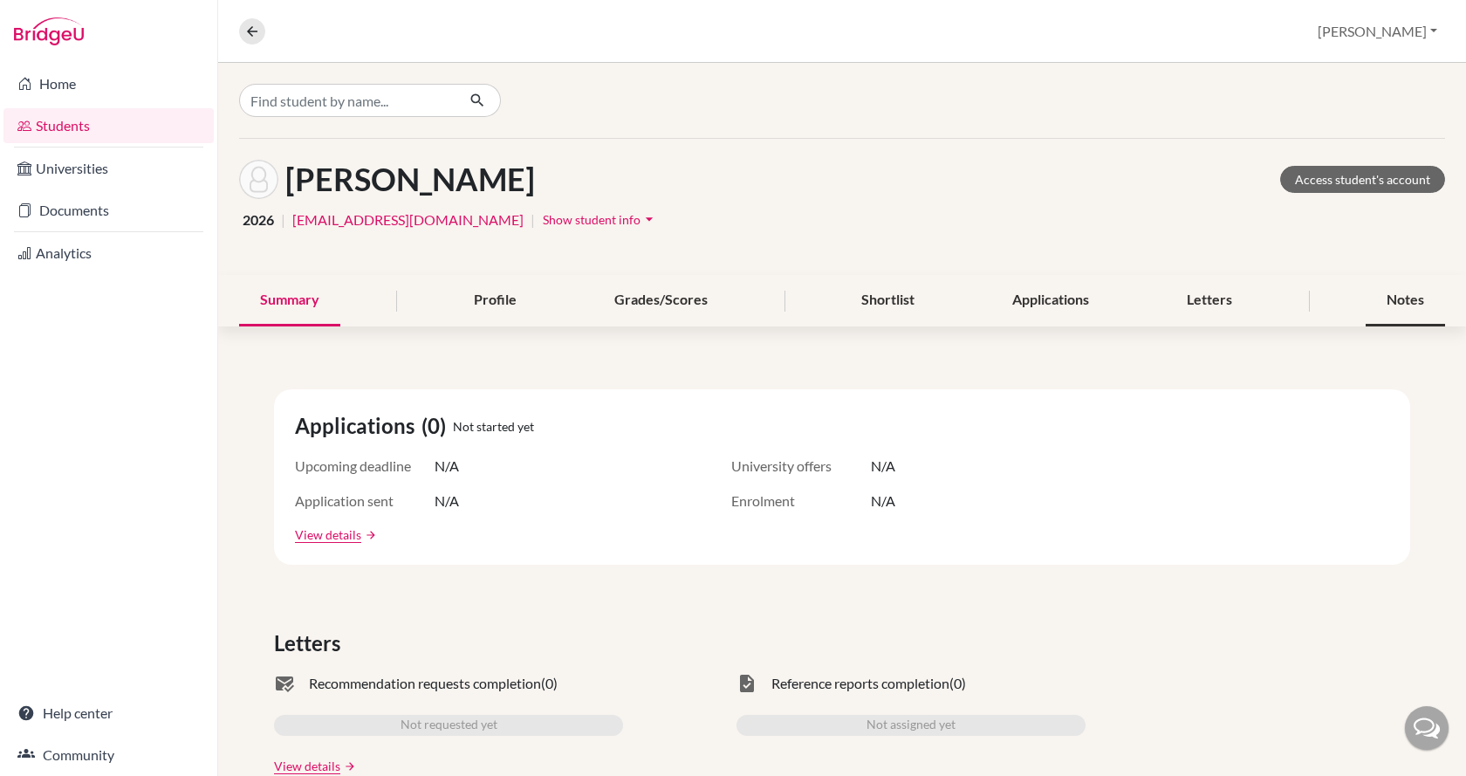
click at [1378, 295] on div "Notes" at bounding box center [1404, 300] width 79 height 51
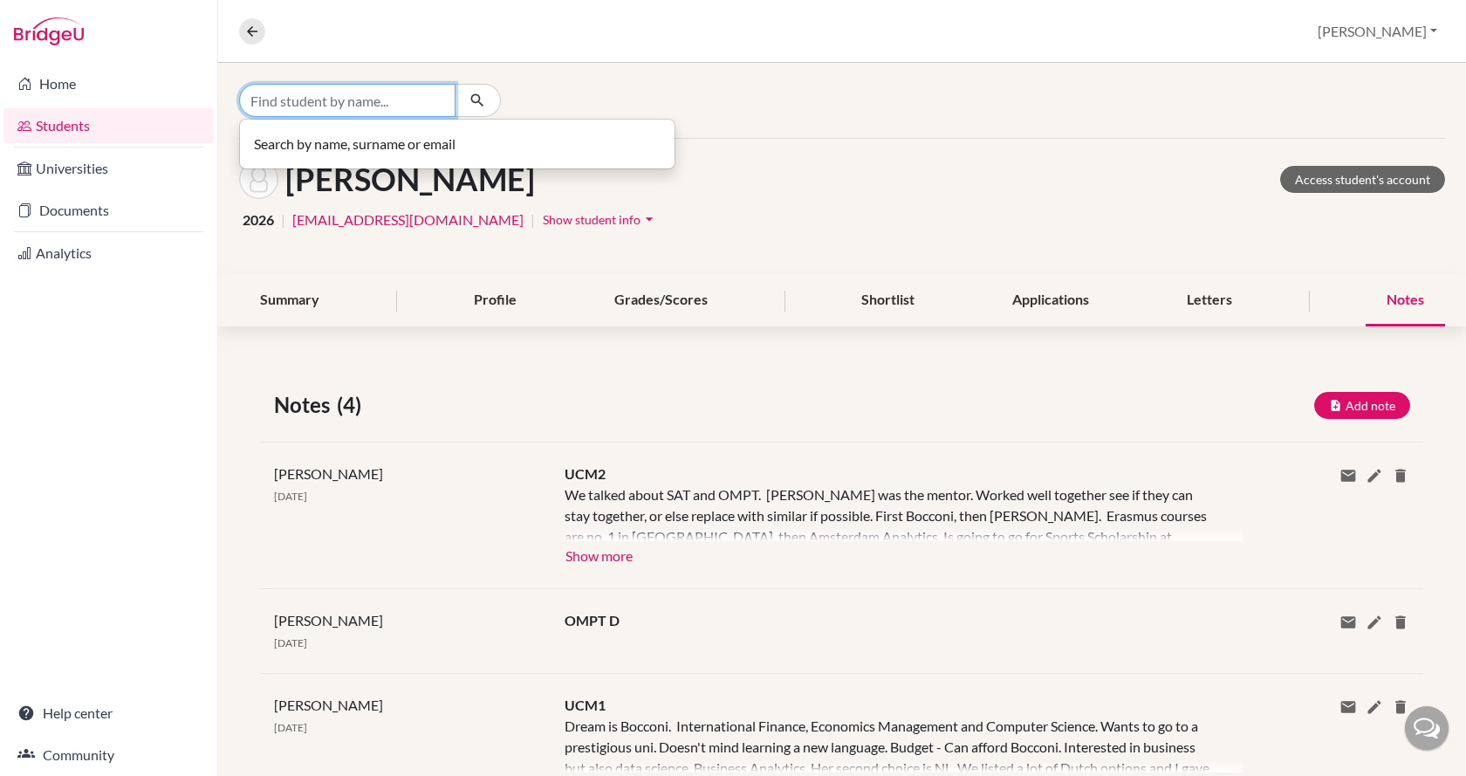
click at [326, 108] on input "Find student by name..." at bounding box center [347, 100] width 216 height 33
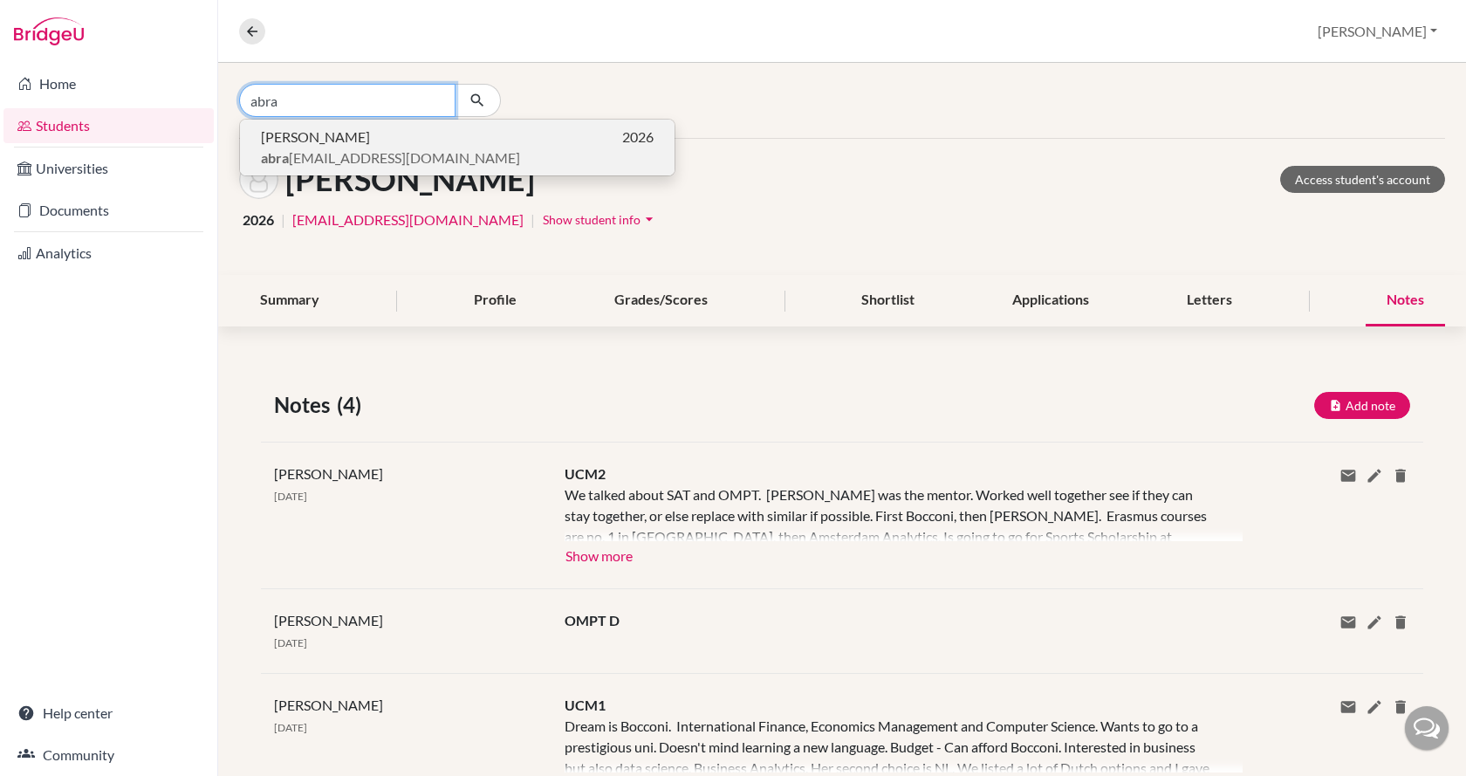
type input "abra"
click at [328, 140] on span "[PERSON_NAME]" at bounding box center [315, 136] width 109 height 21
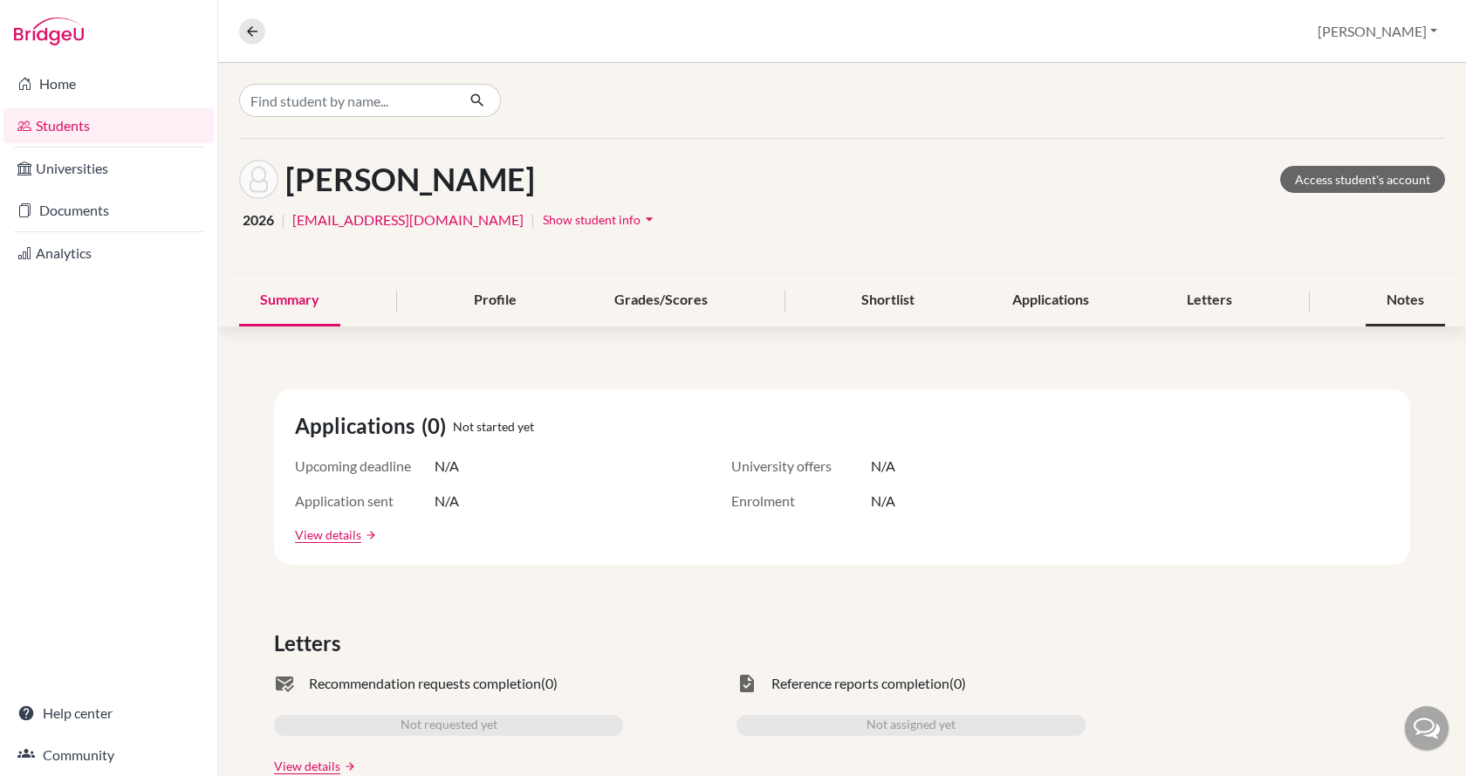
click at [1397, 301] on div "Notes" at bounding box center [1404, 300] width 79 height 51
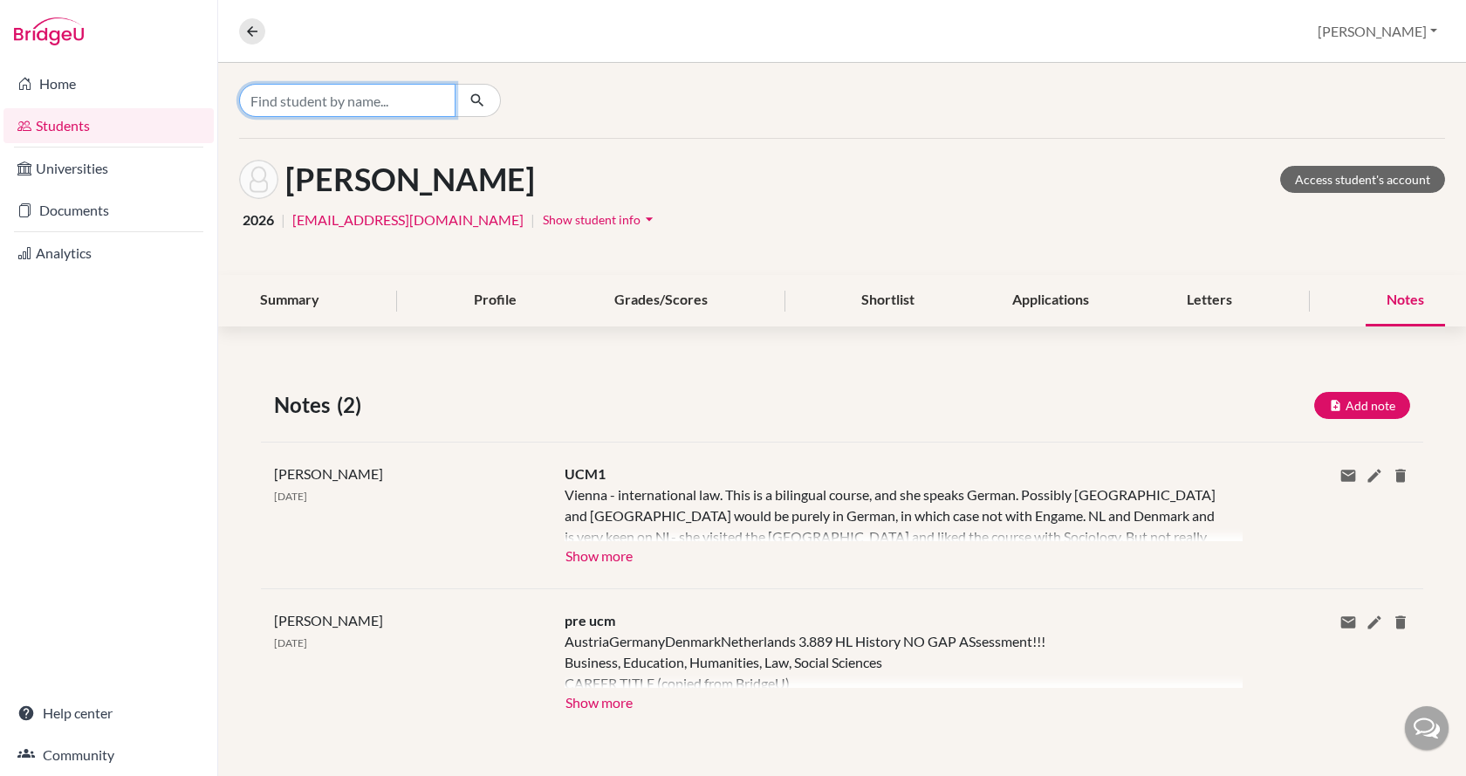
click at [397, 91] on input "Find student by name..." at bounding box center [347, 100] width 216 height 33
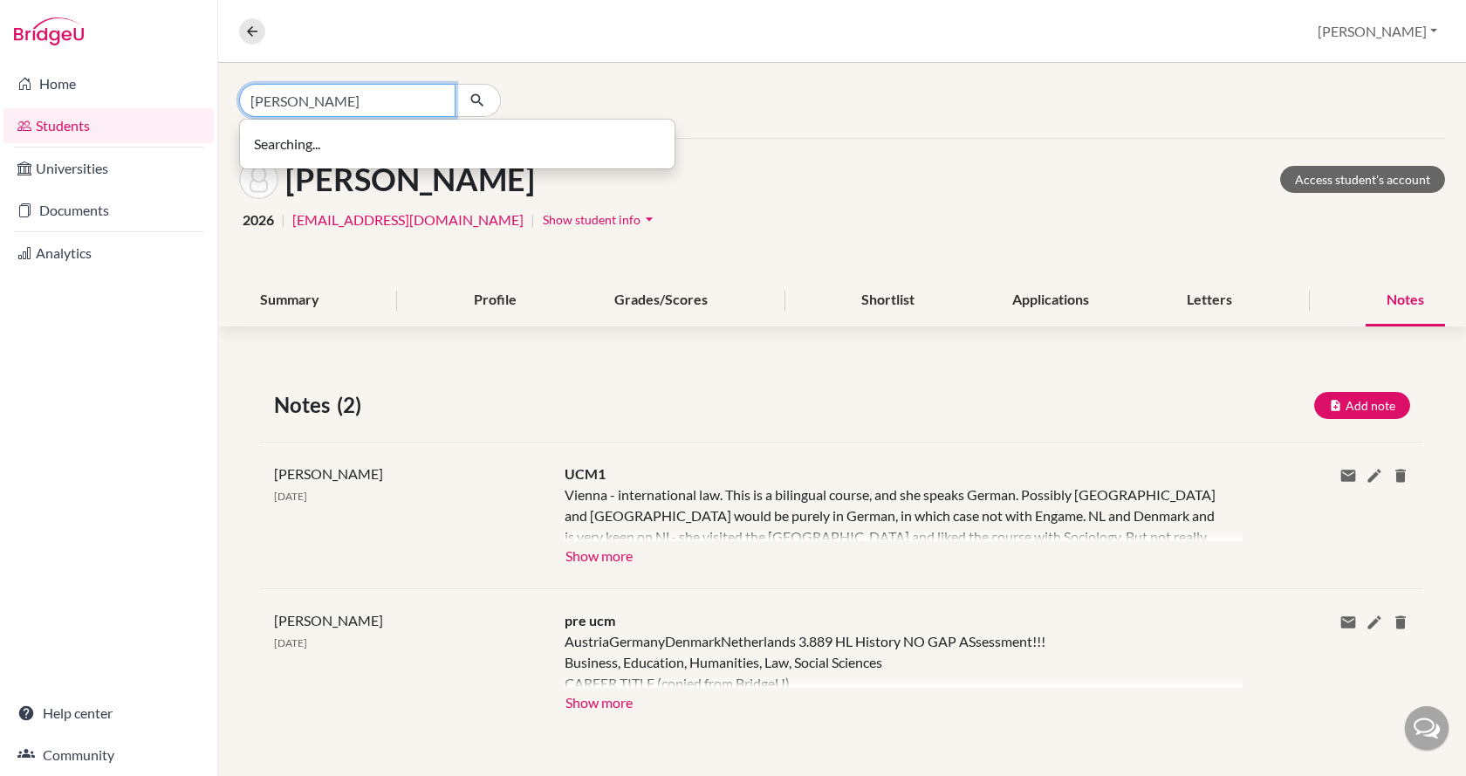
type input "[PERSON_NAME]"
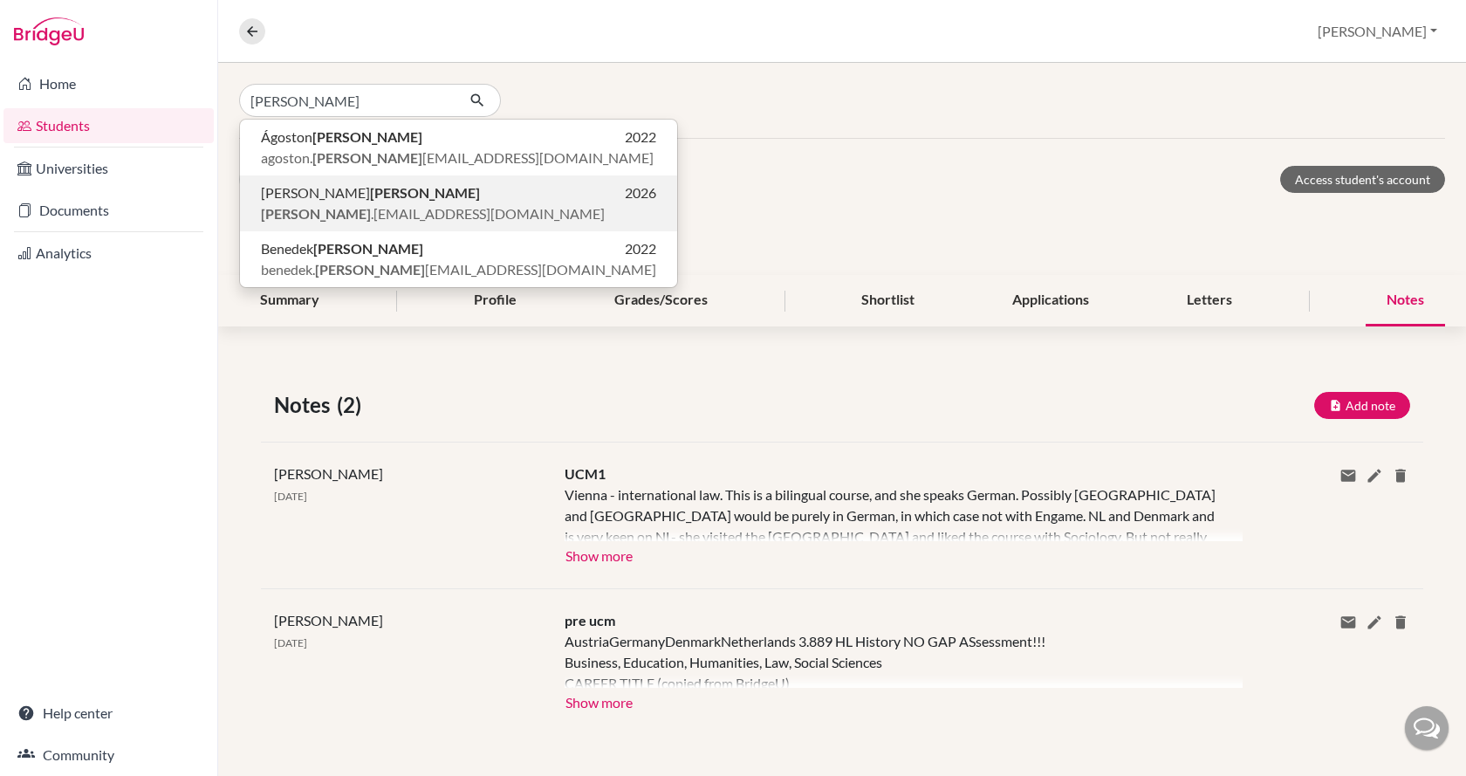
click at [407, 201] on p "[PERSON_NAME] 2026" at bounding box center [458, 192] width 395 height 21
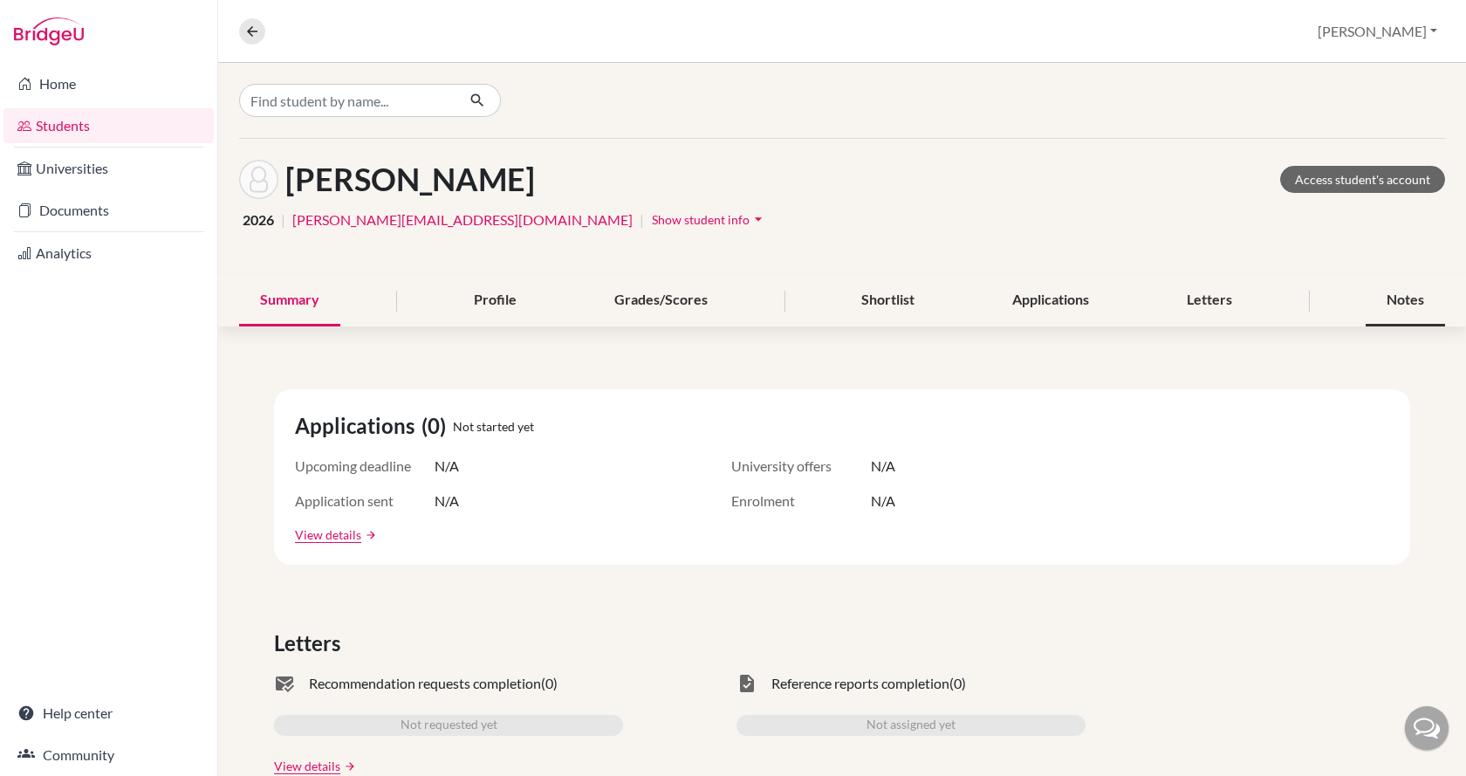
click at [1382, 296] on div "Notes" at bounding box center [1404, 300] width 79 height 51
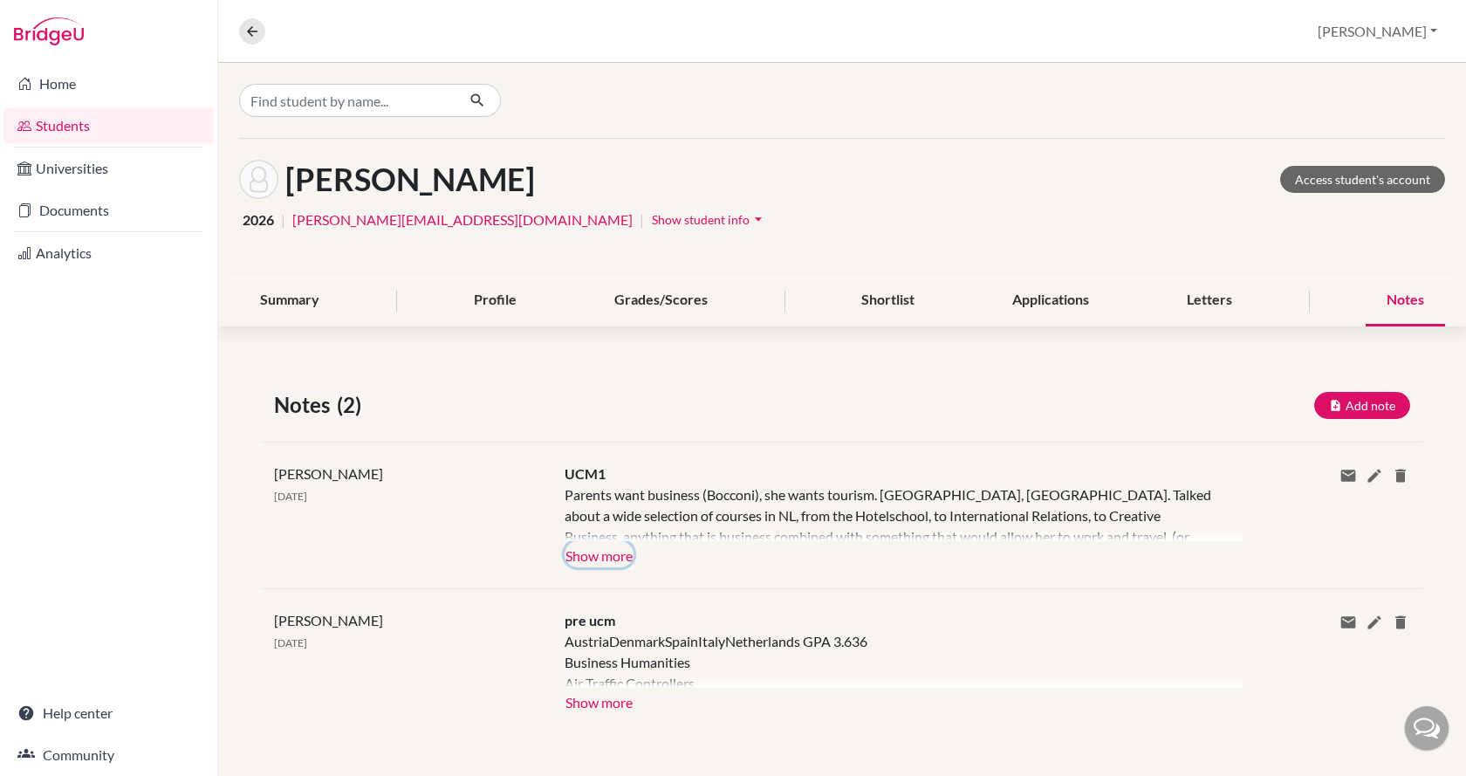
click at [608, 555] on button "Show more" at bounding box center [598, 554] width 69 height 26
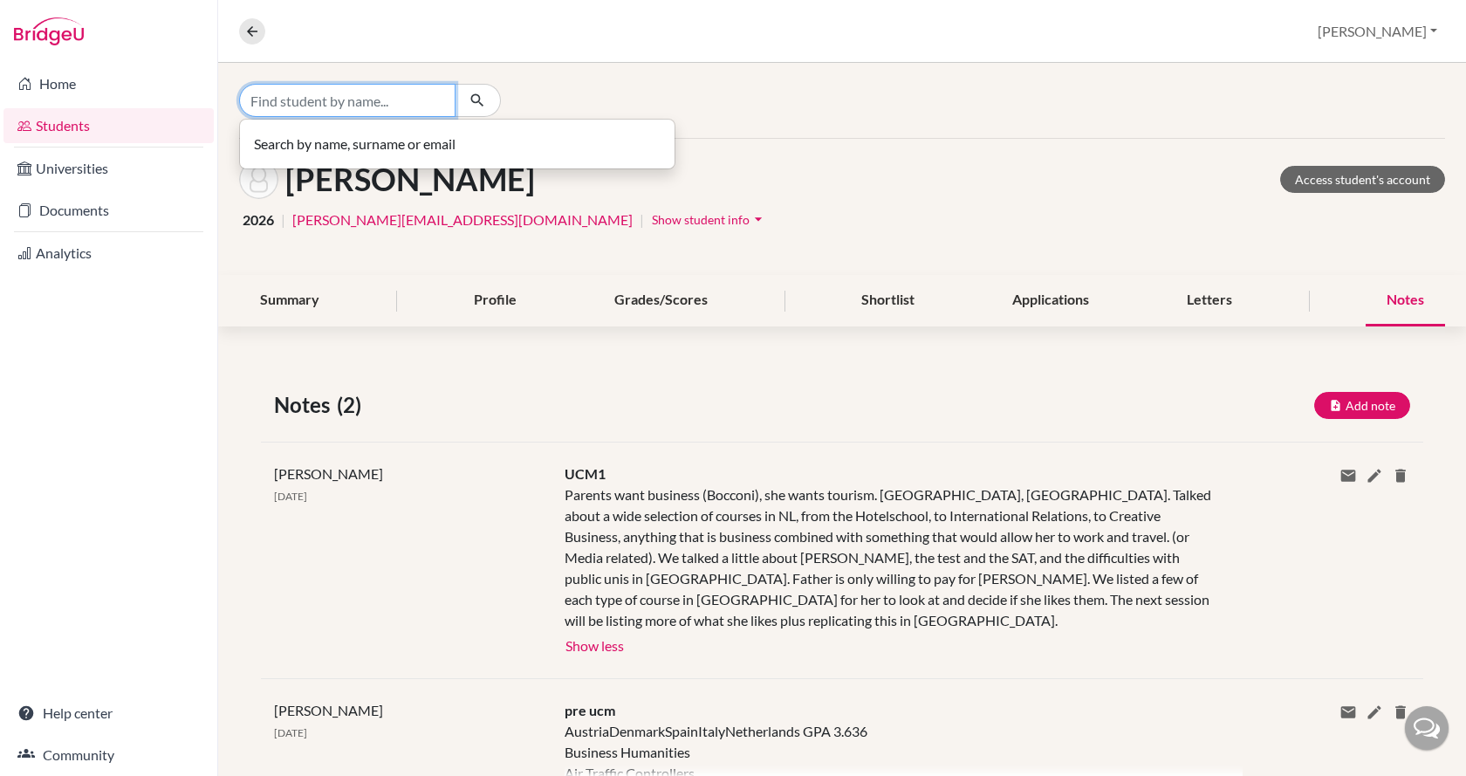
click at [327, 86] on input "Find student by name..." at bounding box center [347, 100] width 216 height 33
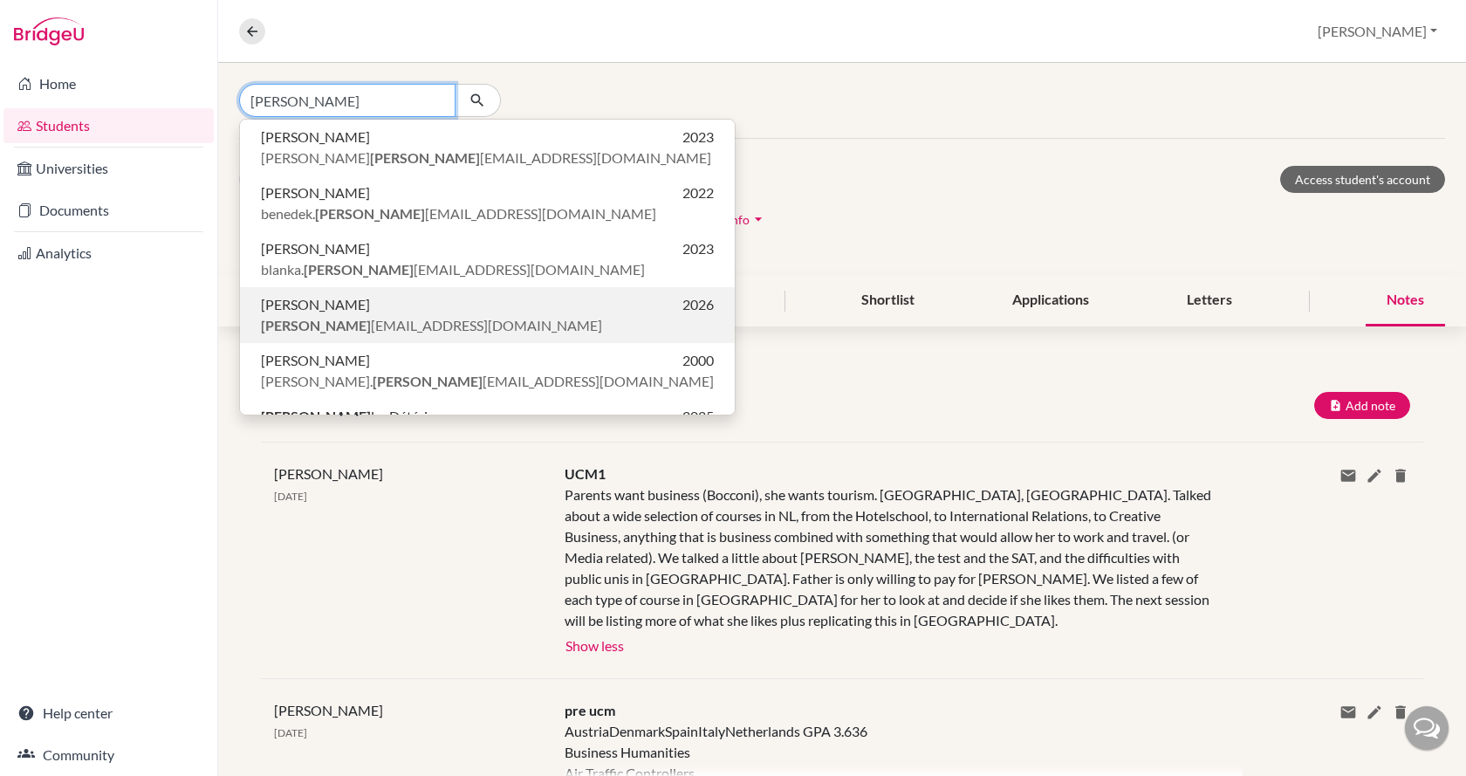
type input "[PERSON_NAME]"
click at [407, 316] on span "[PERSON_NAME] [EMAIL_ADDRESS][DOMAIN_NAME]" at bounding box center [431, 325] width 341 height 21
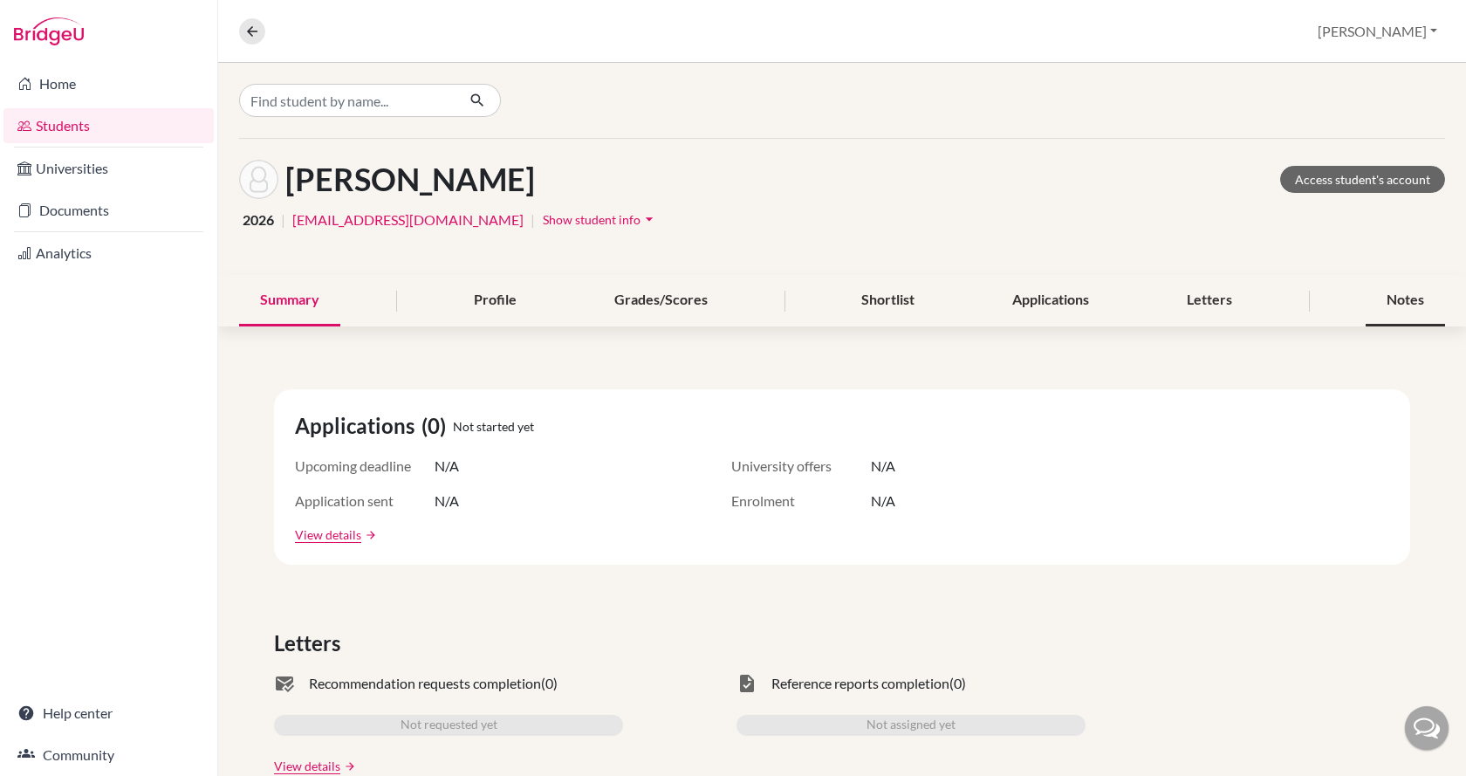
click at [1391, 304] on div "Notes" at bounding box center [1404, 300] width 79 height 51
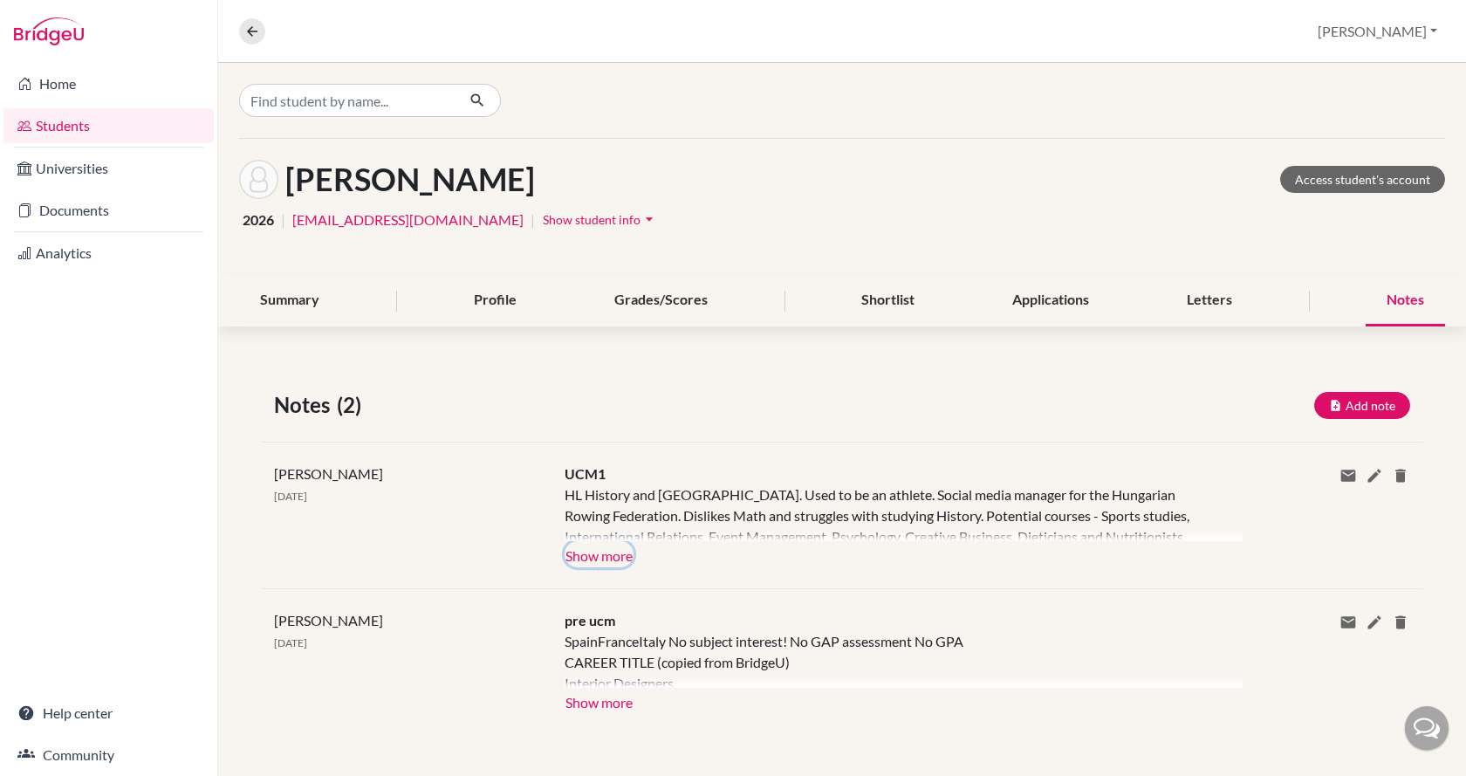
click at [605, 543] on button "Show more" at bounding box center [598, 554] width 69 height 26
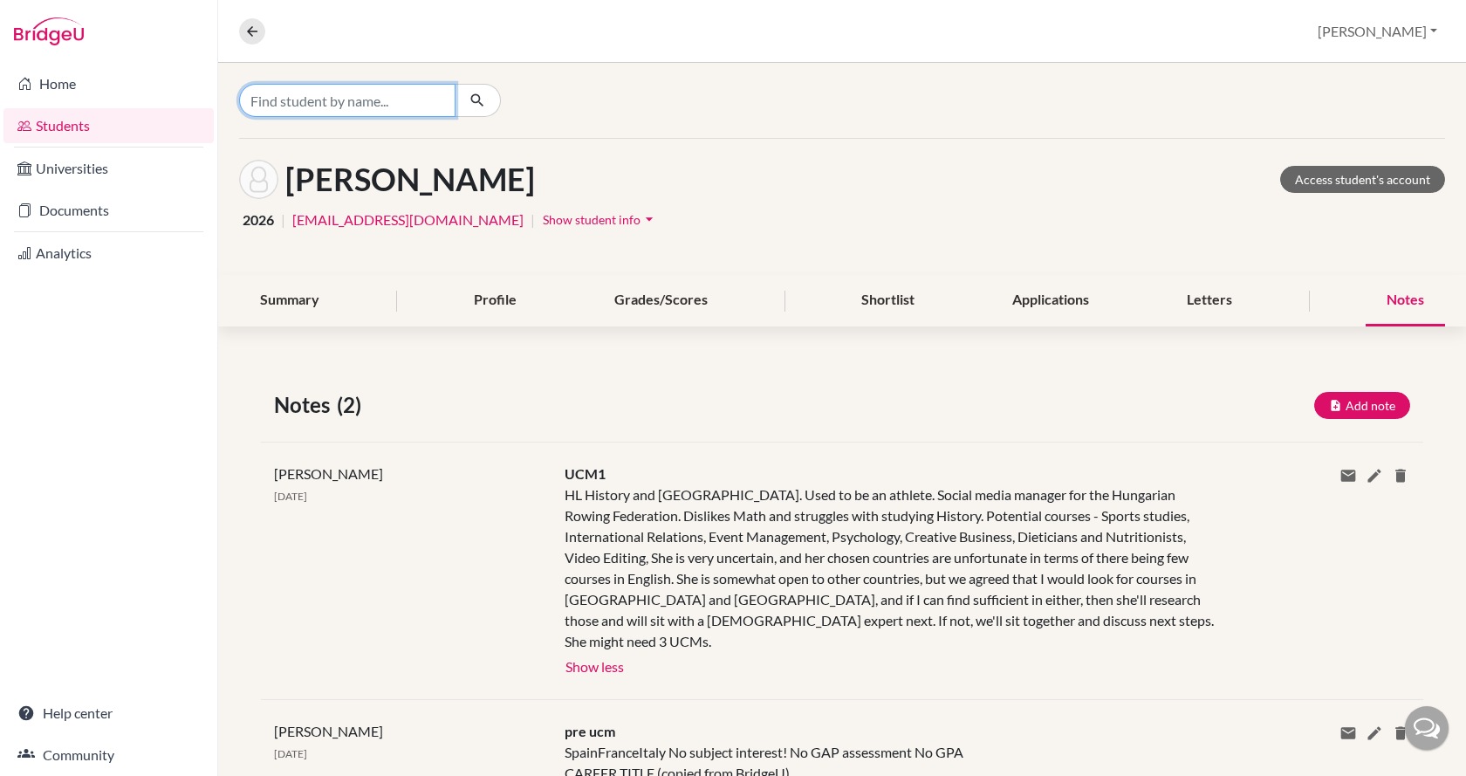
click at [344, 103] on input "Find student by name..." at bounding box center [347, 100] width 216 height 33
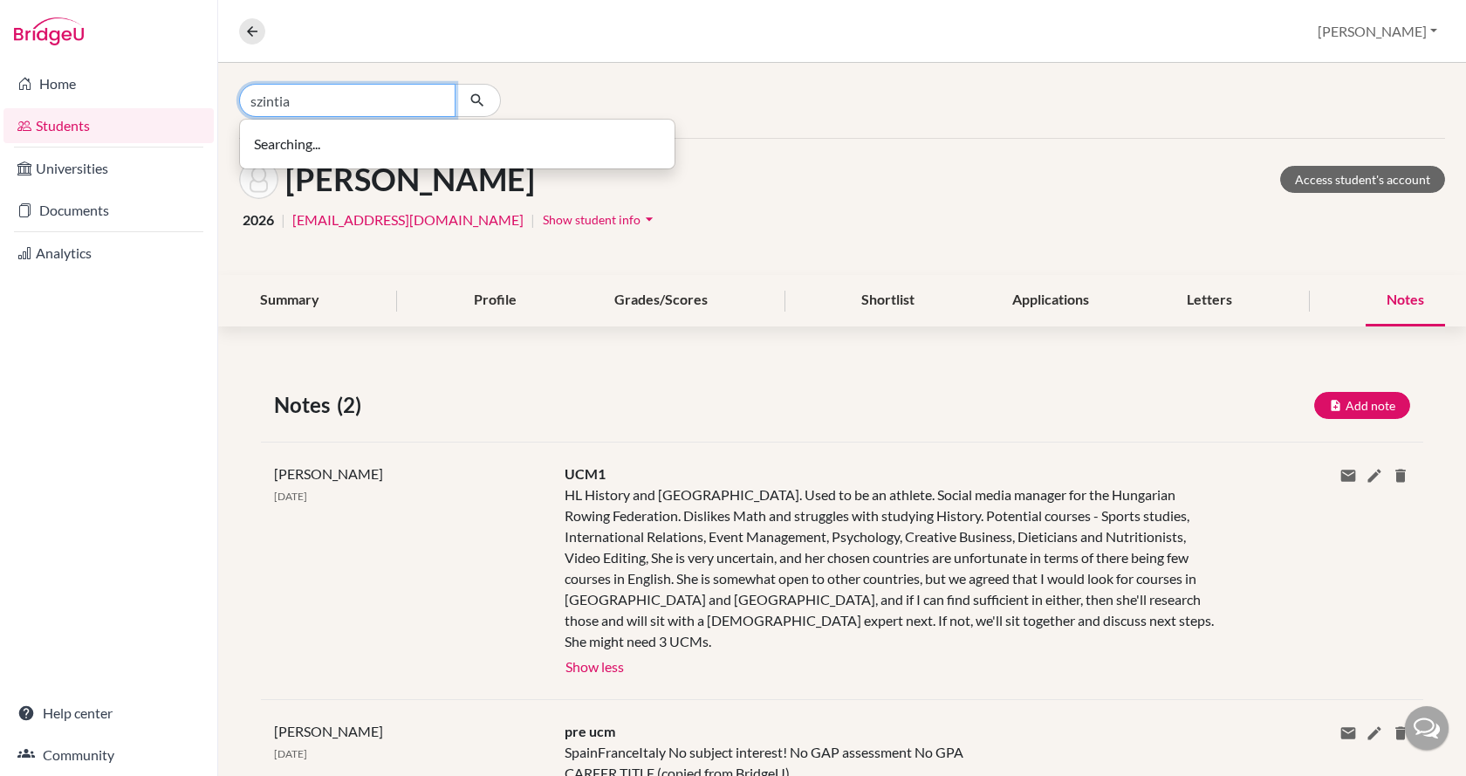
type input "szintia"
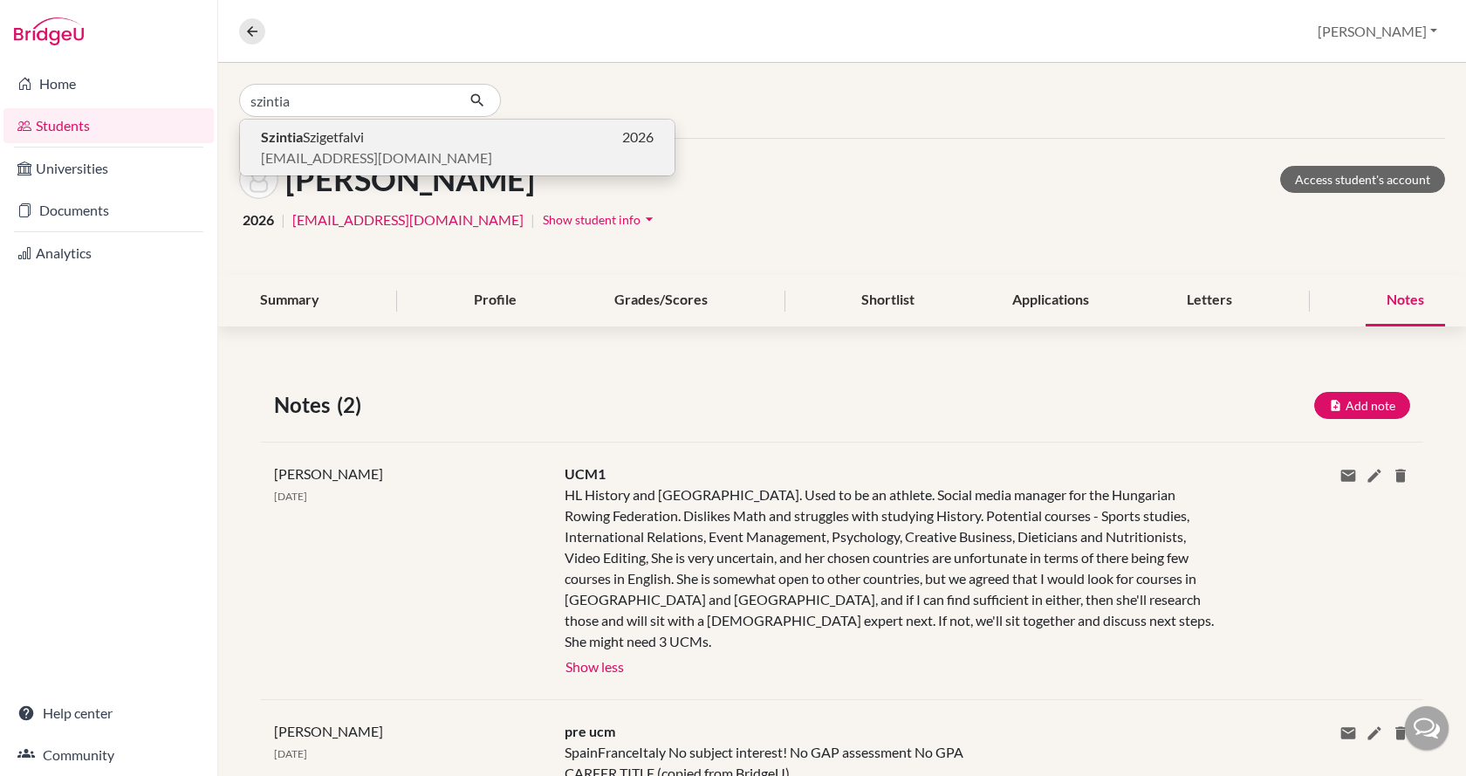
click at [427, 154] on p "[EMAIL_ADDRESS][DOMAIN_NAME]" at bounding box center [457, 157] width 393 height 21
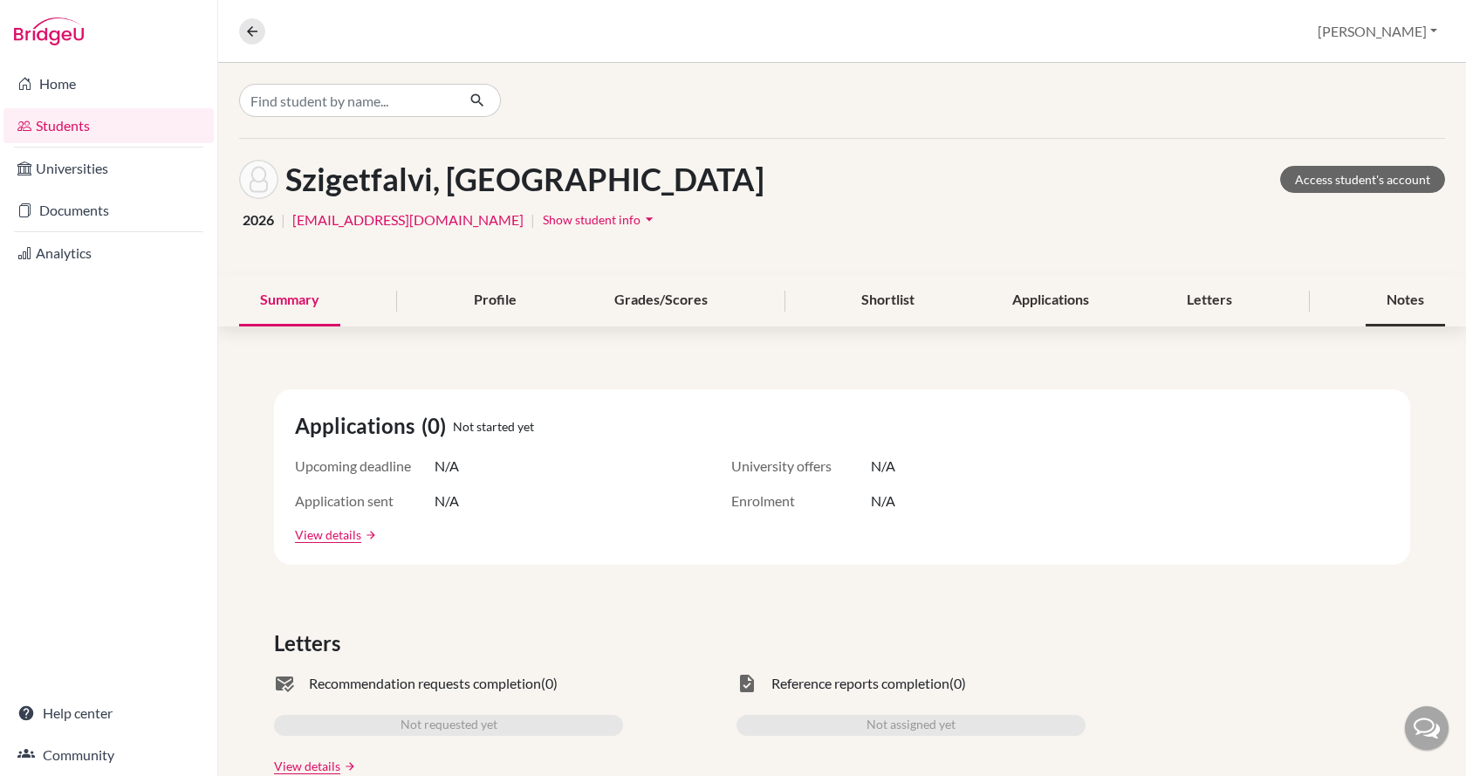
click at [1378, 294] on div "Notes" at bounding box center [1404, 300] width 79 height 51
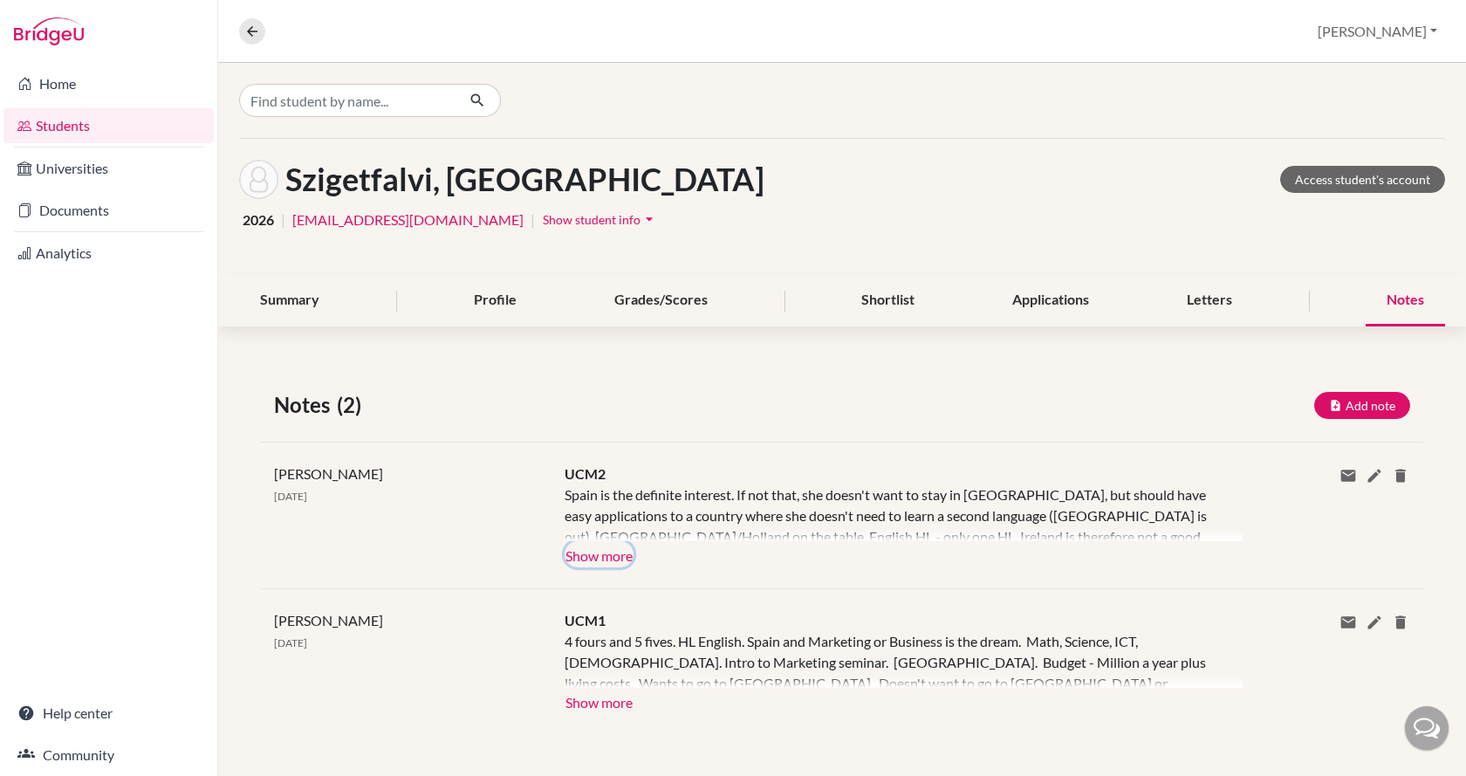
click at [600, 547] on button "Show more" at bounding box center [598, 554] width 69 height 26
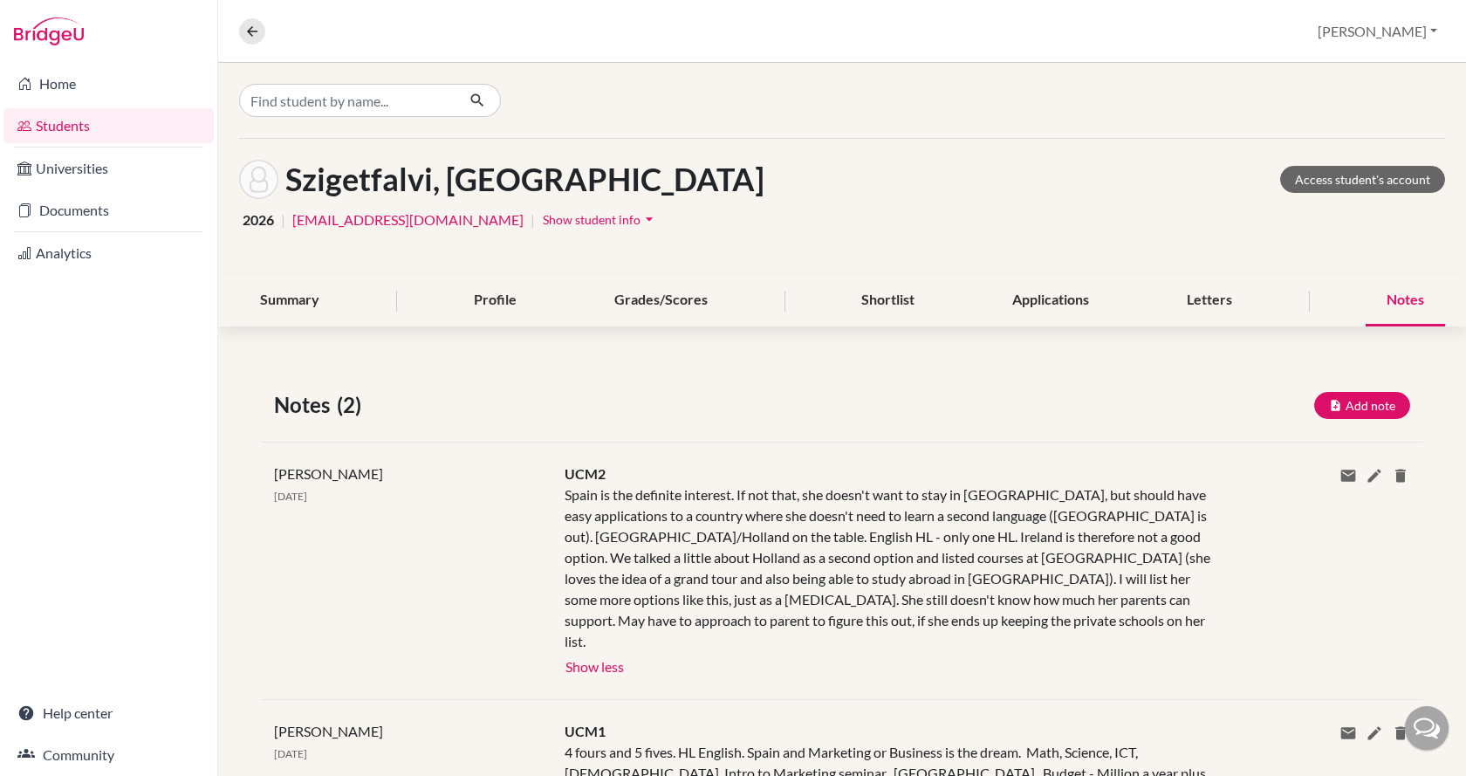
click at [667, 601] on div "Spain is the definite interest. If not that, she doesn't want to stay in [GEOGR…" at bounding box center [890, 567] width 652 height 167
click at [639, 575] on div "Spain is the definite interest. If not that, she doesn't want to stay in [GEOGR…" at bounding box center [890, 567] width 652 height 167
click at [508, 516] on div "[PERSON_NAME] [DATE]" at bounding box center [406, 570] width 290 height 215
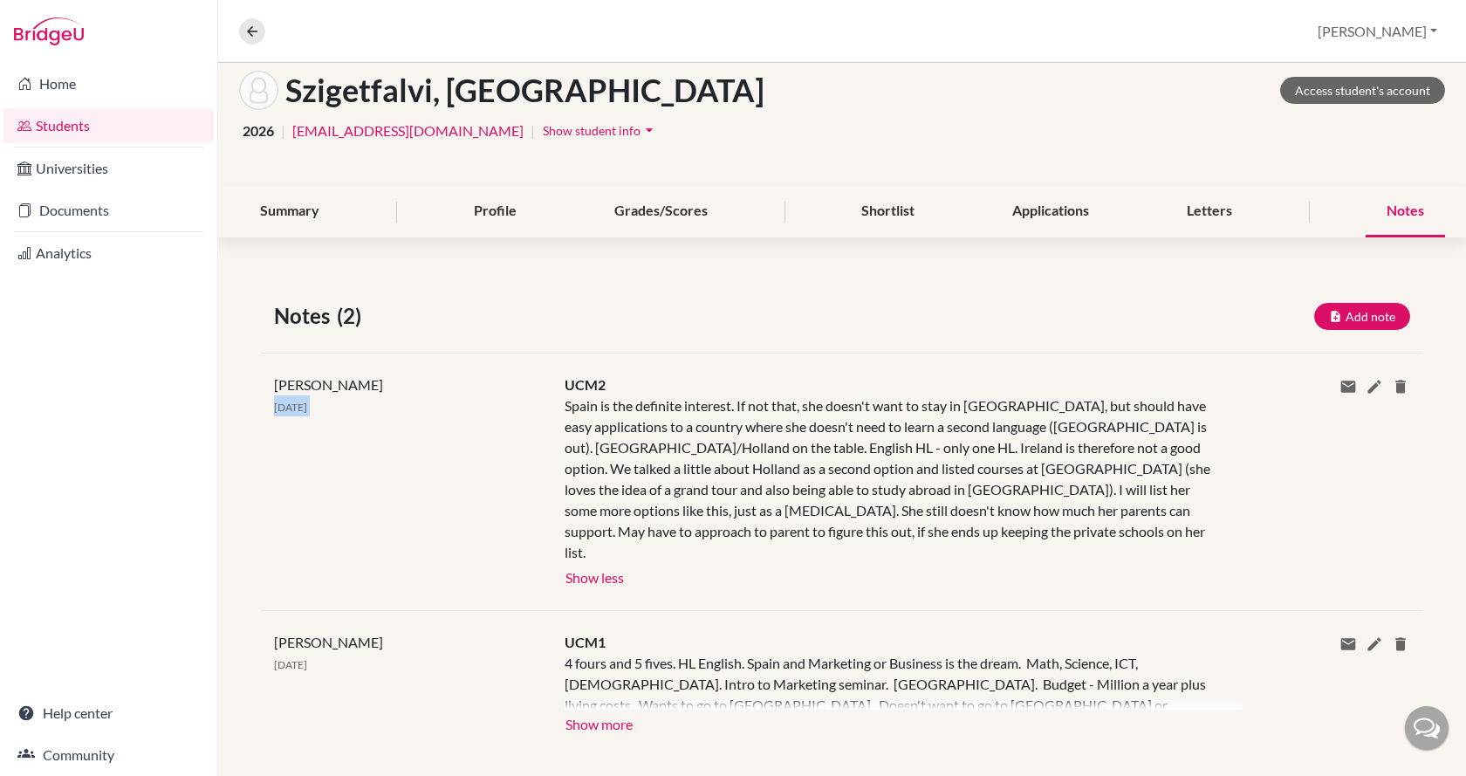
scroll to position [91, 0]
click at [608, 707] on button "Show more" at bounding box center [598, 720] width 69 height 26
